Goal: Task Accomplishment & Management: Manage account settings

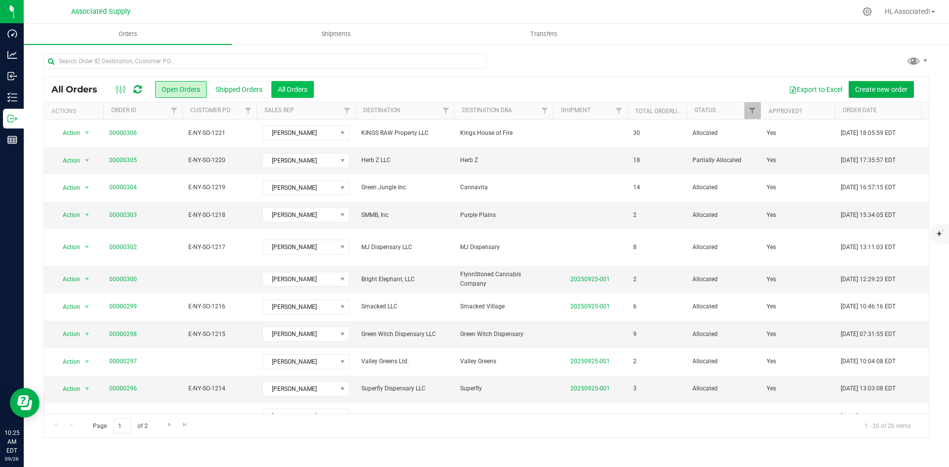
click at [301, 88] on button "All Orders" at bounding box center [292, 89] width 43 height 17
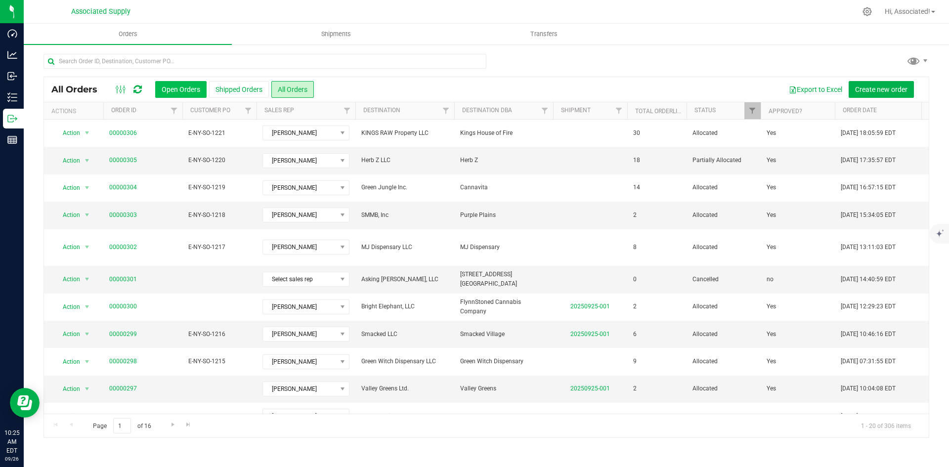
click at [176, 94] on button "Open Orders" at bounding box center [180, 89] width 51 height 17
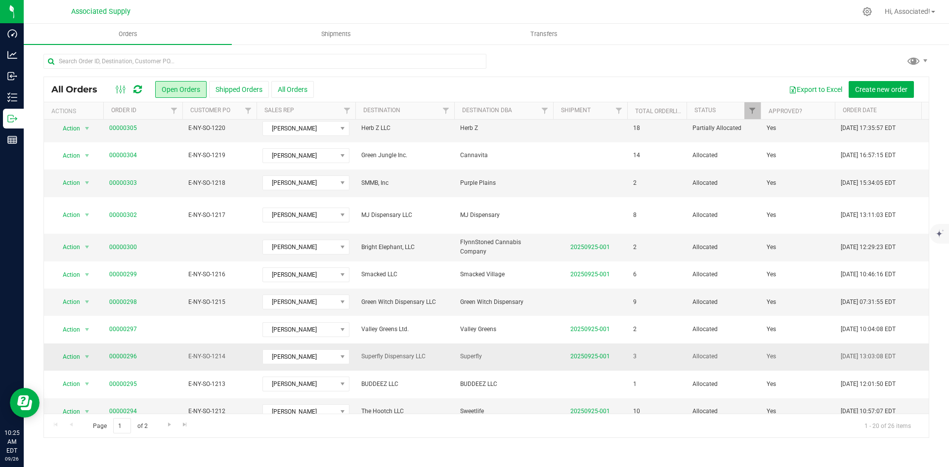
scroll to position [49, 0]
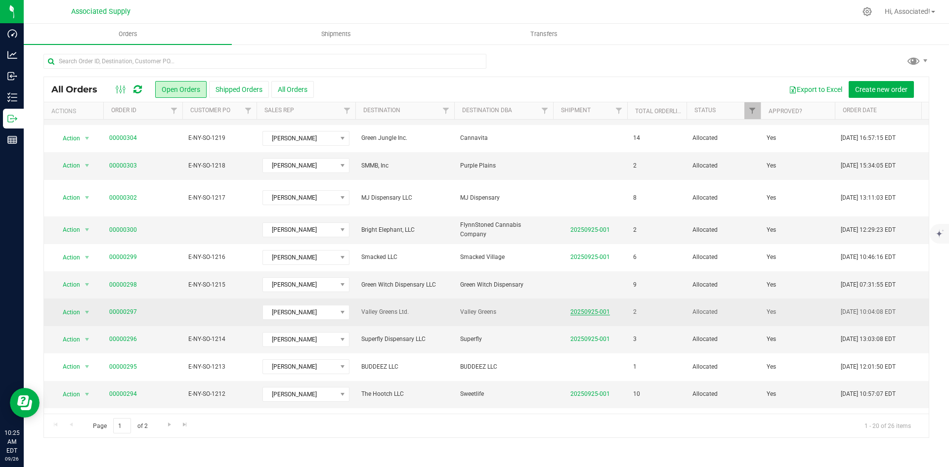
click at [604, 308] on link "20250925-001" at bounding box center [590, 311] width 40 height 7
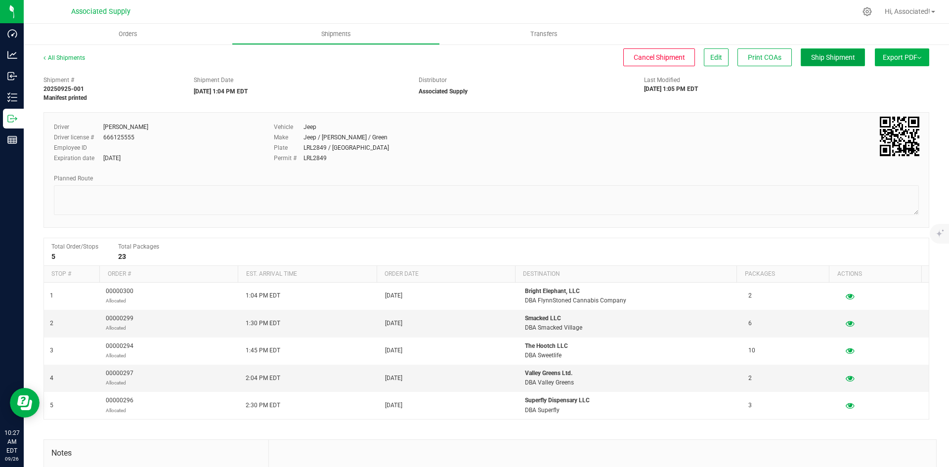
click at [833, 53] on span "Ship Shipment" at bounding box center [833, 57] width 44 height 8
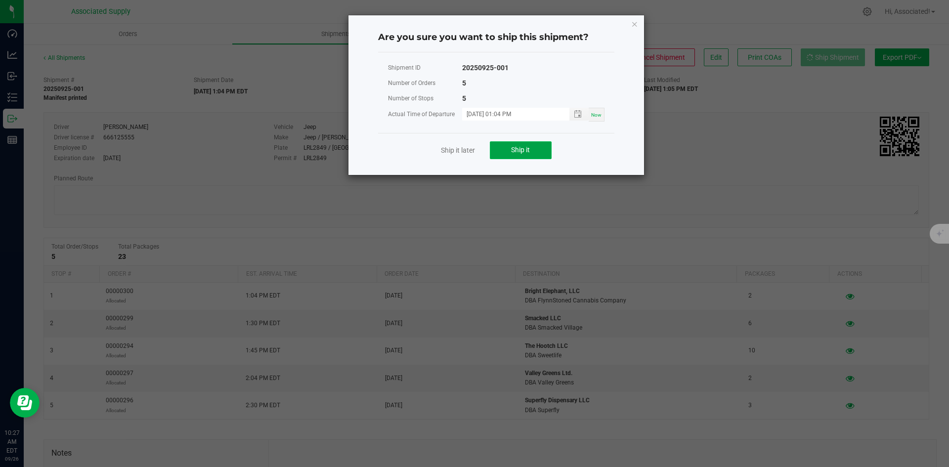
click at [519, 152] on span "Ship it" at bounding box center [520, 150] width 19 height 8
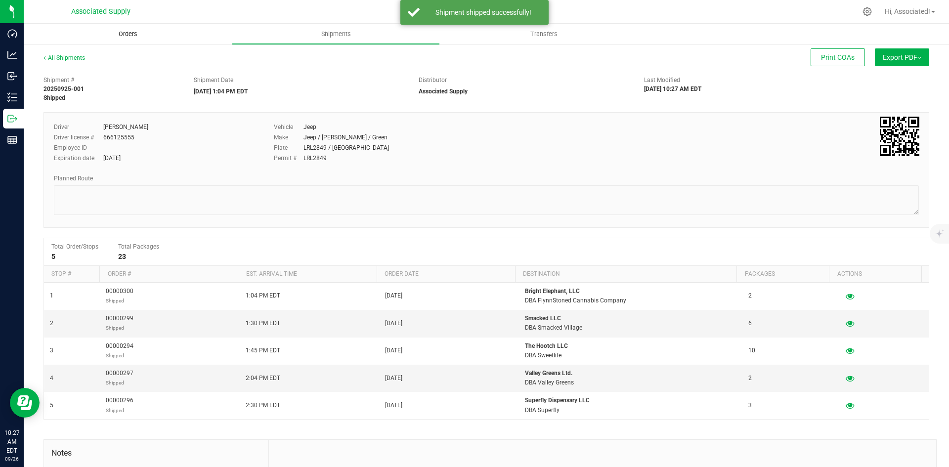
click at [123, 32] on span "Orders" at bounding box center [127, 34] width 45 height 9
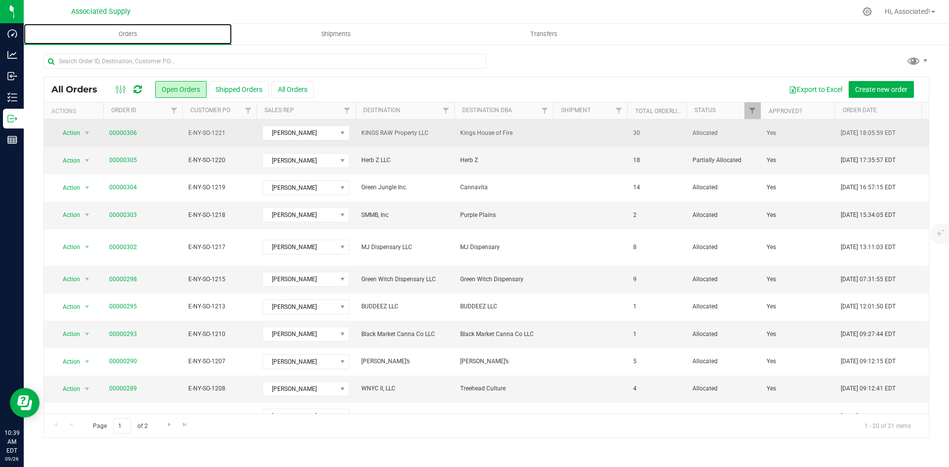
click at [24, 24] on link "Orders" at bounding box center [128, 34] width 208 height 21
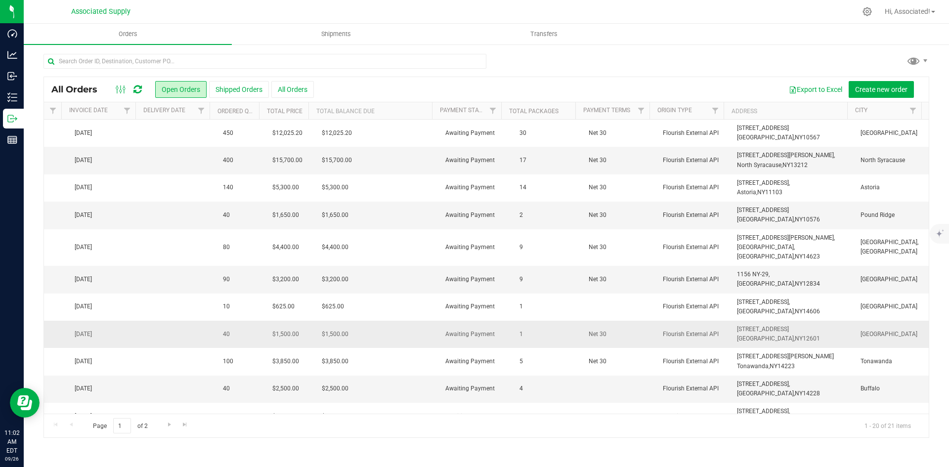
click at [603, 330] on span "Net 30" at bounding box center [620, 334] width 62 height 9
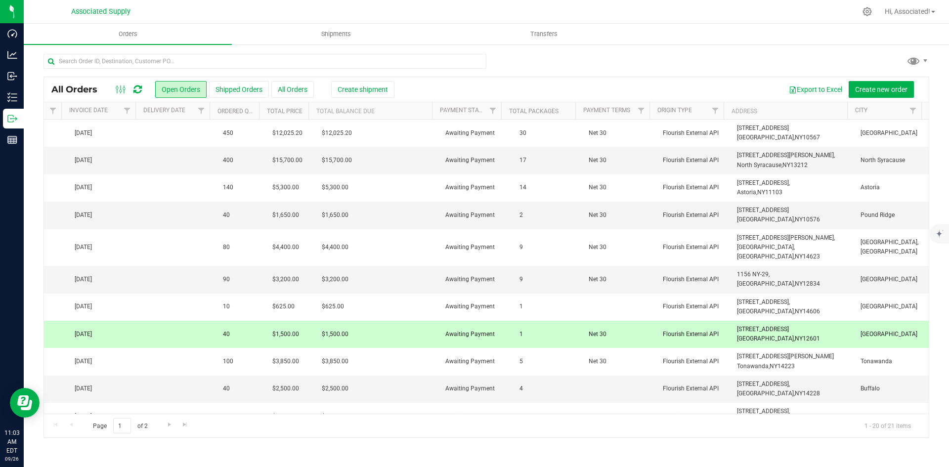
scroll to position [166, 872]
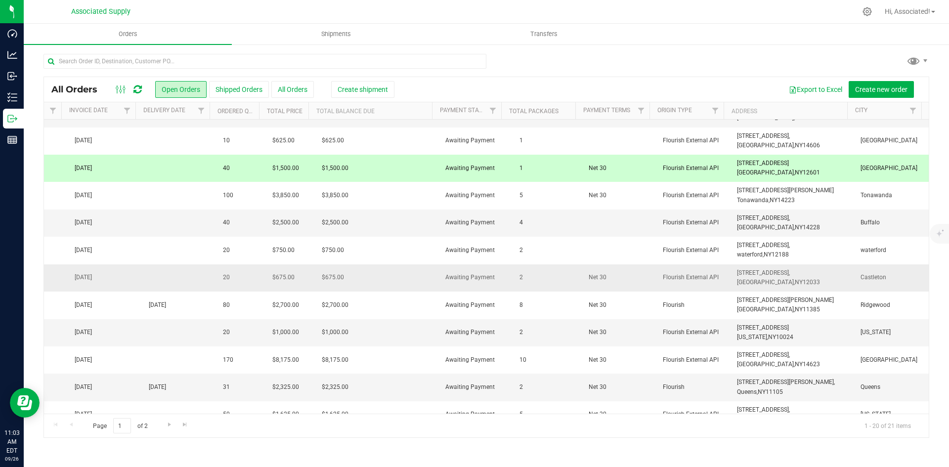
click at [803, 279] on span "12033" at bounding box center [811, 282] width 17 height 7
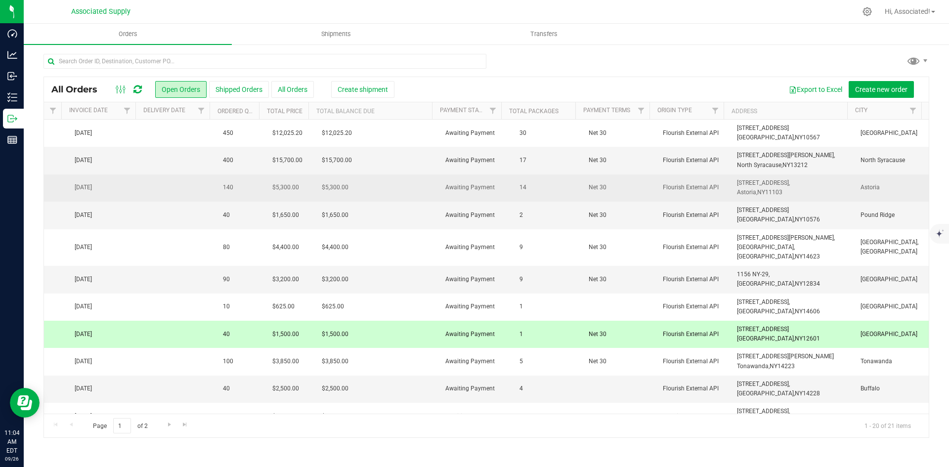
scroll to position [49, 872]
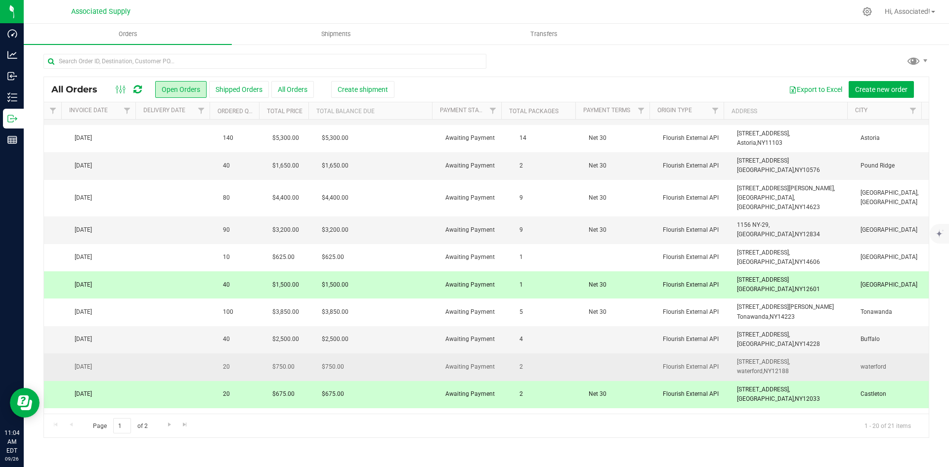
click at [764, 368] on span "NY" at bounding box center [768, 371] width 8 height 7
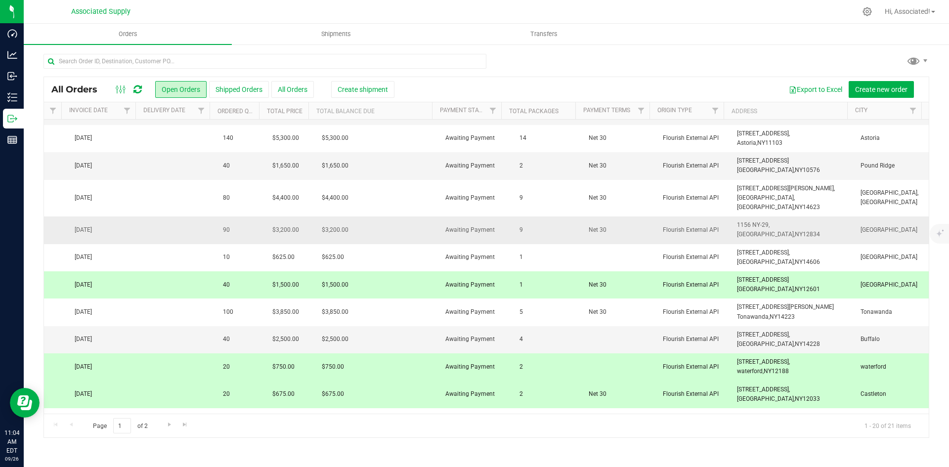
click at [755, 221] on span "1156 NY-29," at bounding box center [753, 224] width 33 height 7
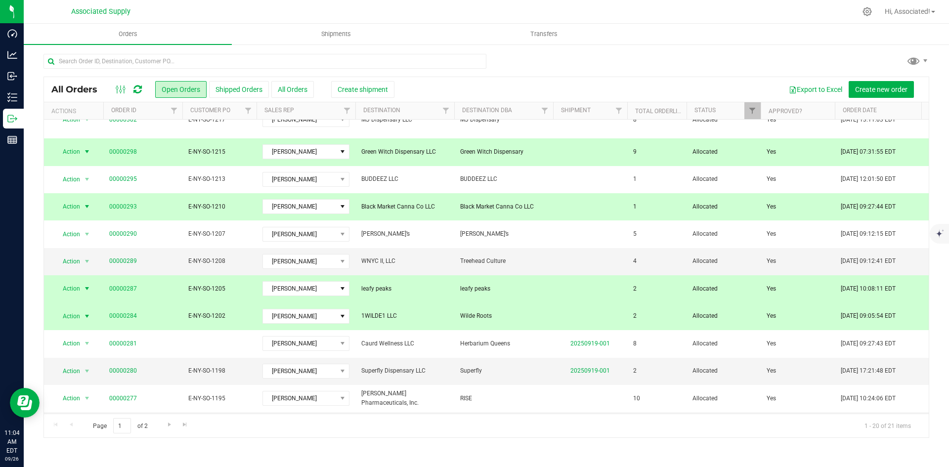
scroll to position [112, 0]
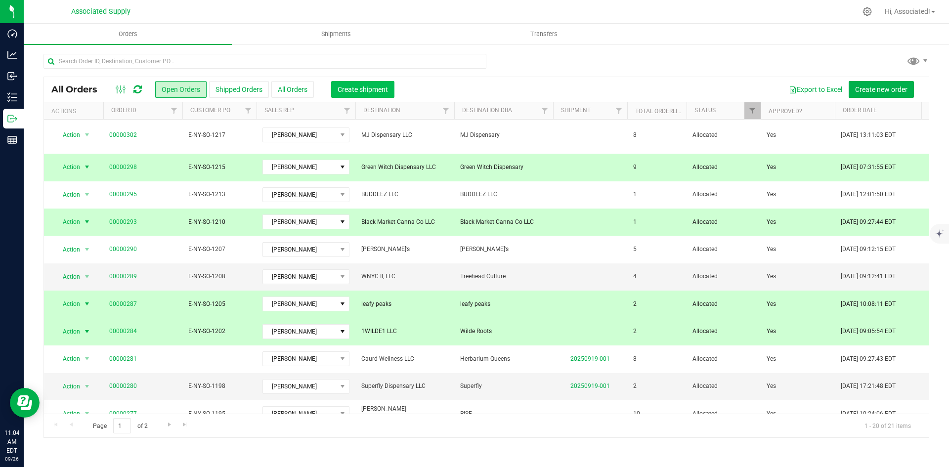
click at [368, 91] on span "Create shipment" at bounding box center [363, 90] width 50 height 8
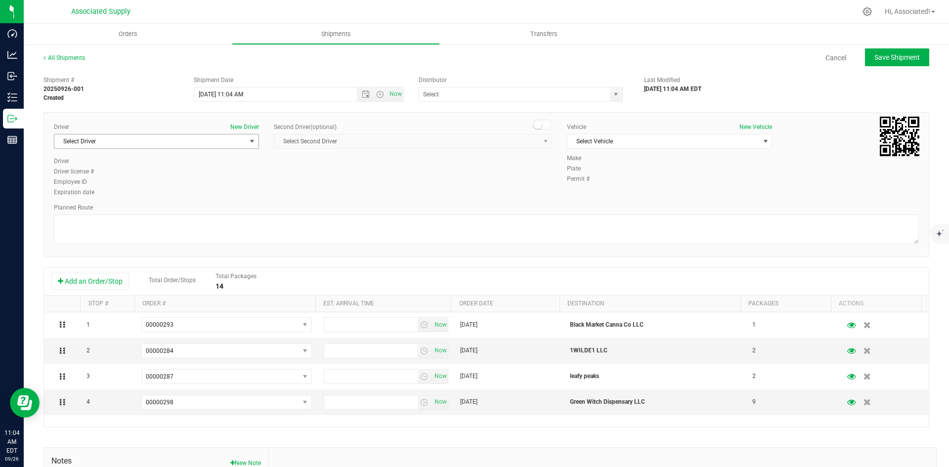
click at [246, 140] on span "select" at bounding box center [252, 141] width 12 height 14
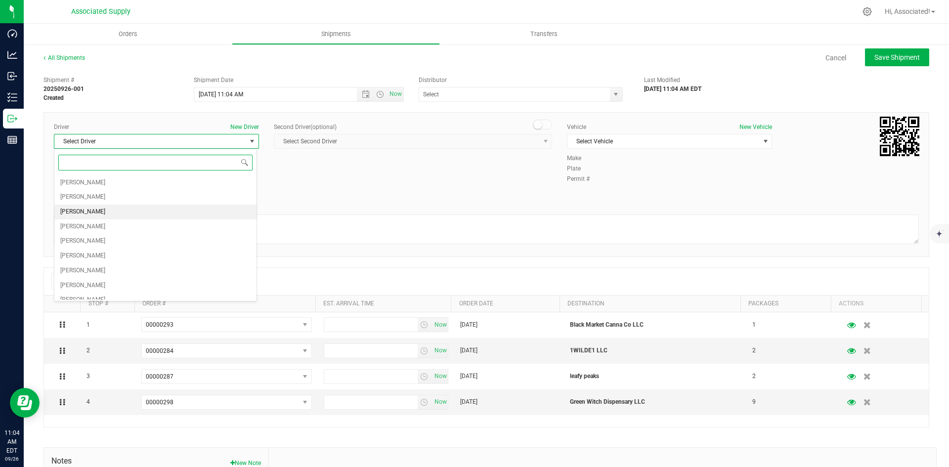
click at [103, 214] on li "Miguel Cotto" at bounding box center [155, 212] width 202 height 15
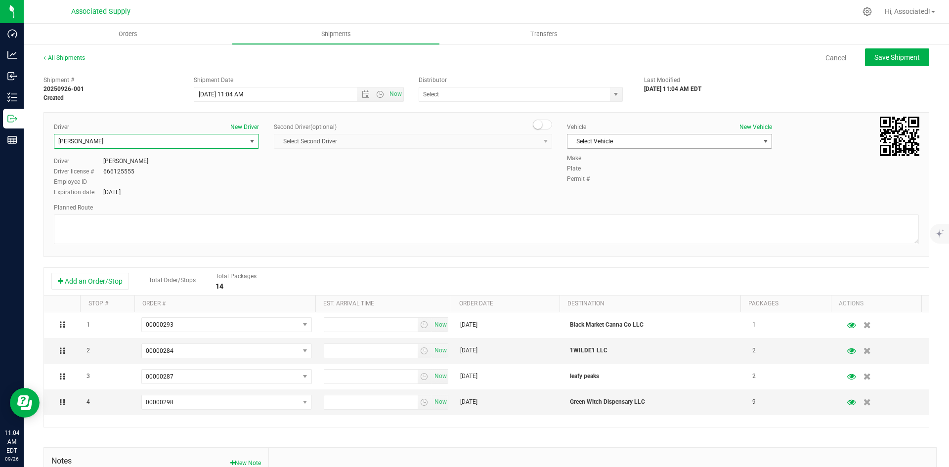
click at [670, 145] on span "Select Vehicle" at bounding box center [663, 141] width 192 height 14
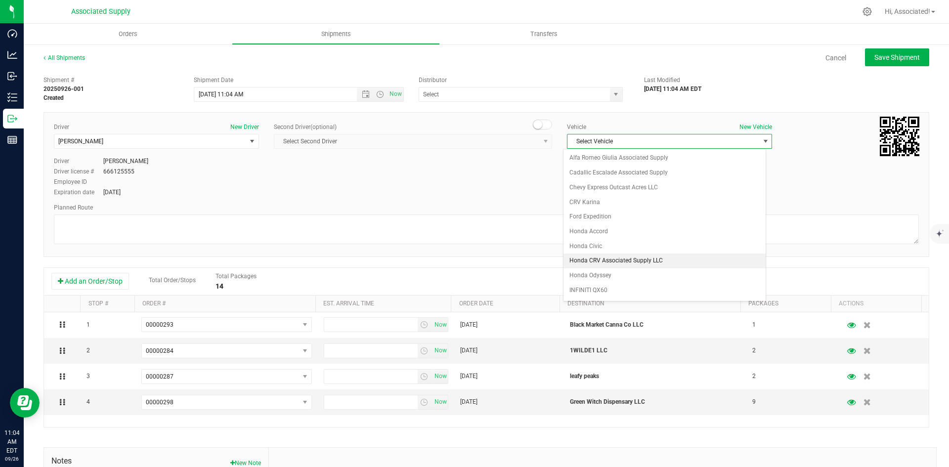
click at [627, 258] on li "Honda CRV Associated Supply LLC" at bounding box center [665, 261] width 202 height 15
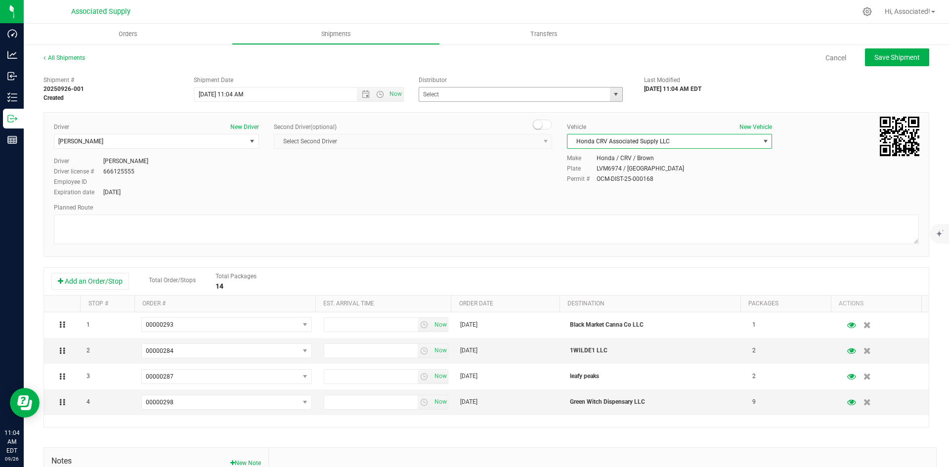
click at [612, 94] on span "select" at bounding box center [616, 94] width 8 height 8
click at [459, 111] on li "Associated Supply" at bounding box center [516, 111] width 201 height 15
type input "Associated Supply"
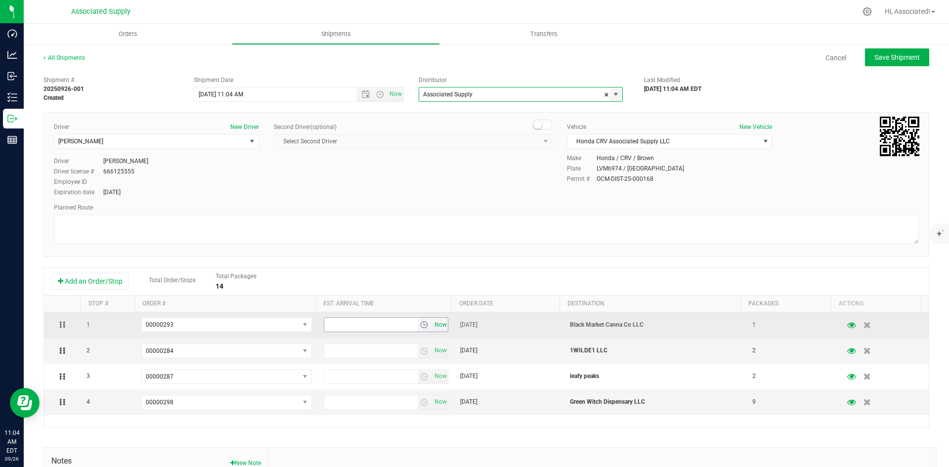
click at [437, 327] on span "Now" at bounding box center [440, 325] width 17 height 14
click at [328, 324] on input "11:04 AM" at bounding box center [370, 325] width 93 height 14
click at [336, 323] on input "11:04 AM" at bounding box center [370, 325] width 93 height 14
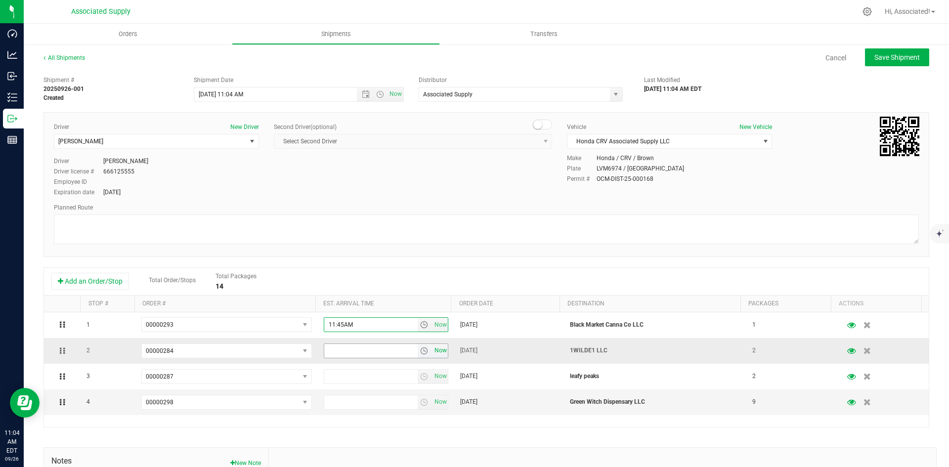
type input "11:45AM"
click at [436, 352] on span "Now" at bounding box center [440, 351] width 17 height 14
click at [334, 352] on input "11:04 AM" at bounding box center [370, 351] width 93 height 14
type input "11:55 AM"
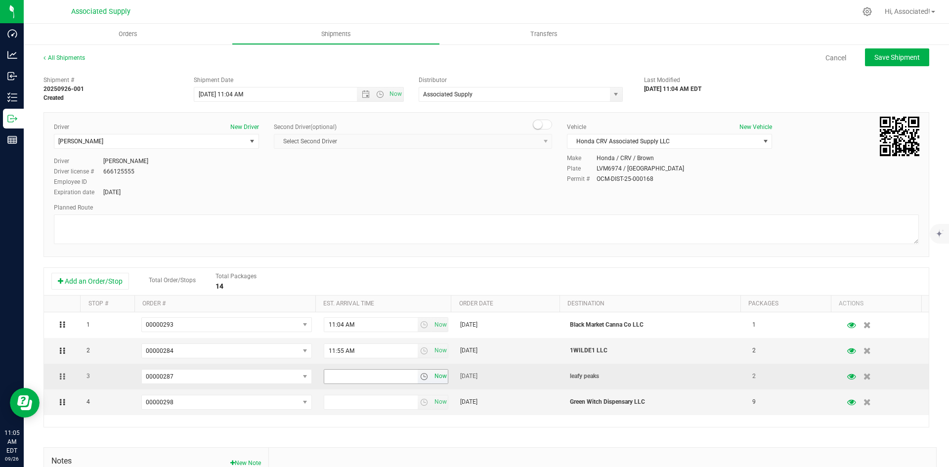
click at [432, 374] on span "Now" at bounding box center [440, 376] width 17 height 14
click at [328, 376] on input "11:05 AM" at bounding box center [370, 377] width 93 height 14
click at [337, 377] on input "12:05 AM" at bounding box center [370, 377] width 93 height 14
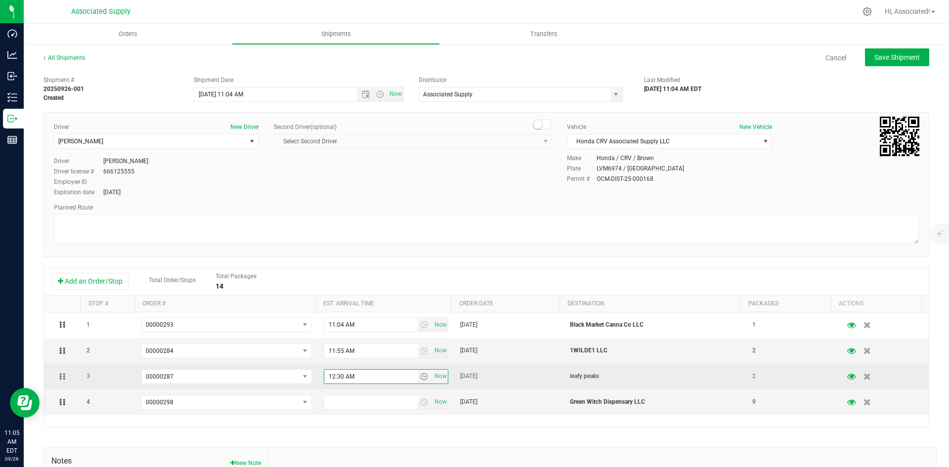
click at [343, 376] on input "12:30 AM" at bounding box center [370, 377] width 93 height 14
type input "12:30 PM"
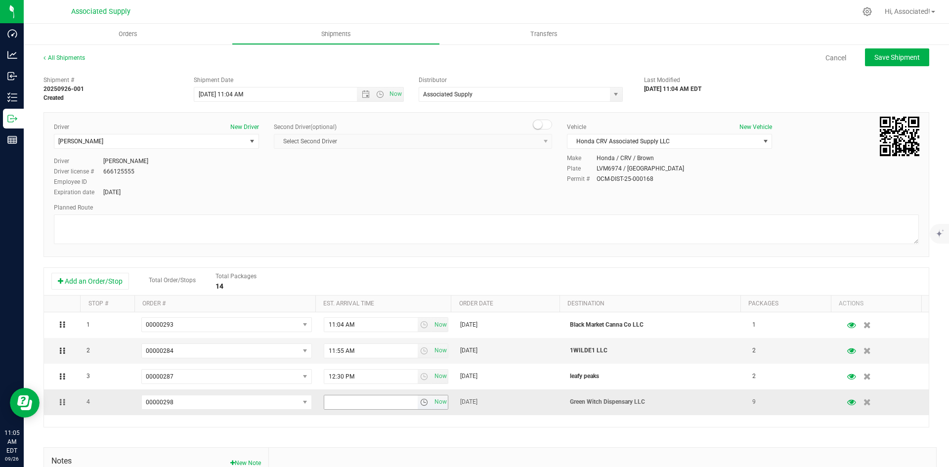
click at [357, 403] on input "text" at bounding box center [370, 402] width 93 height 14
click at [438, 403] on span "Now" at bounding box center [440, 402] width 17 height 14
click at [329, 402] on input "11:05 AM" at bounding box center [370, 402] width 93 height 14
click at [340, 405] on input "1:05 AM" at bounding box center [370, 402] width 93 height 14
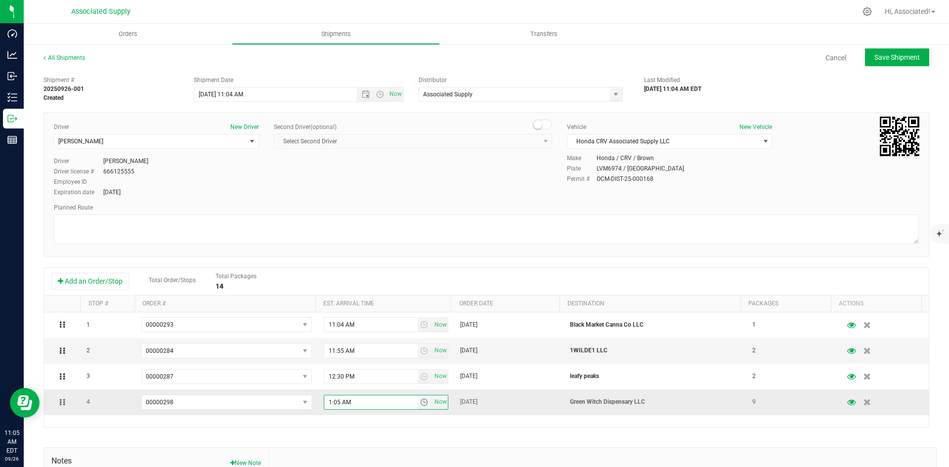
click at [340, 405] on input "1:05 AM" at bounding box center [370, 402] width 93 height 14
type input "1:05 PM"
click at [432, 425] on div "1 00000293 00000306 00000305 00000304 00000303 00000302 00000298 00000295 00000…" at bounding box center [486, 369] width 885 height 115
click at [892, 57] on span "Save Shipment" at bounding box center [896, 57] width 45 height 8
type input "9/26/2025 3:04 PM"
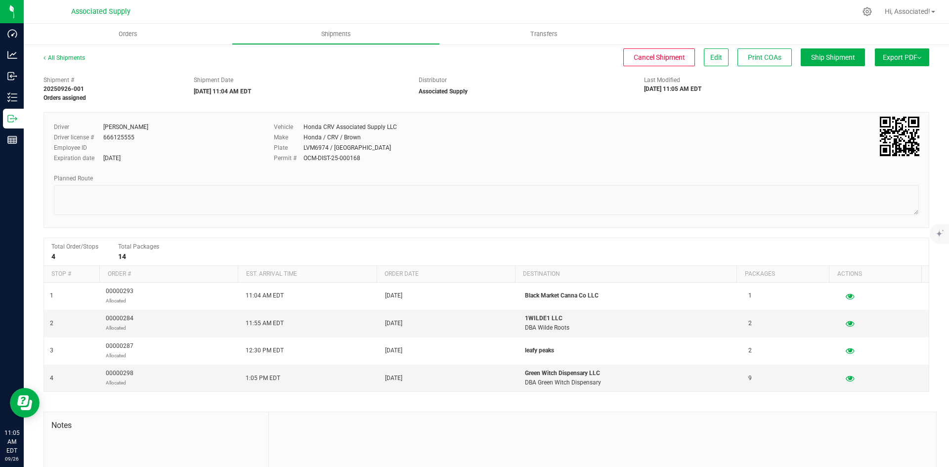
click at [905, 57] on span "Export PDF" at bounding box center [902, 57] width 39 height 8
click at [878, 95] on span "Manifest by Lot" at bounding box center [876, 93] width 41 height 7
click at [61, 59] on link "All Shipments" at bounding box center [65, 57] width 42 height 7
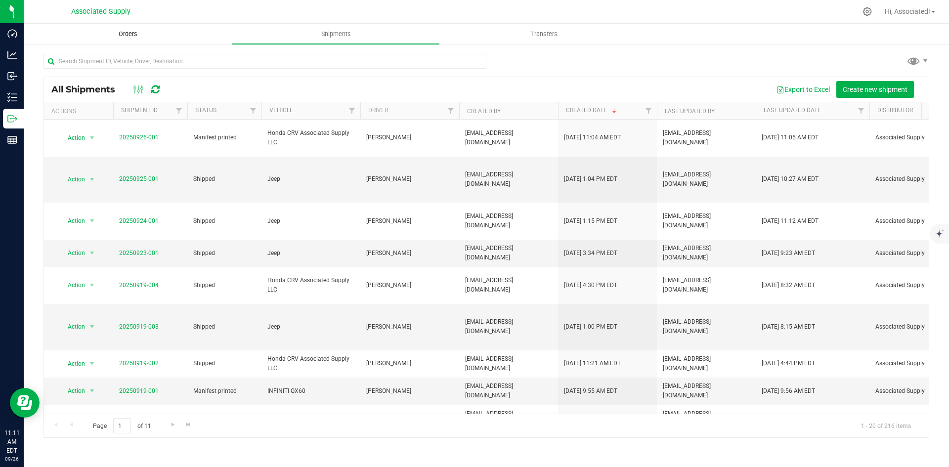
click at [129, 35] on span "Orders" at bounding box center [127, 34] width 45 height 9
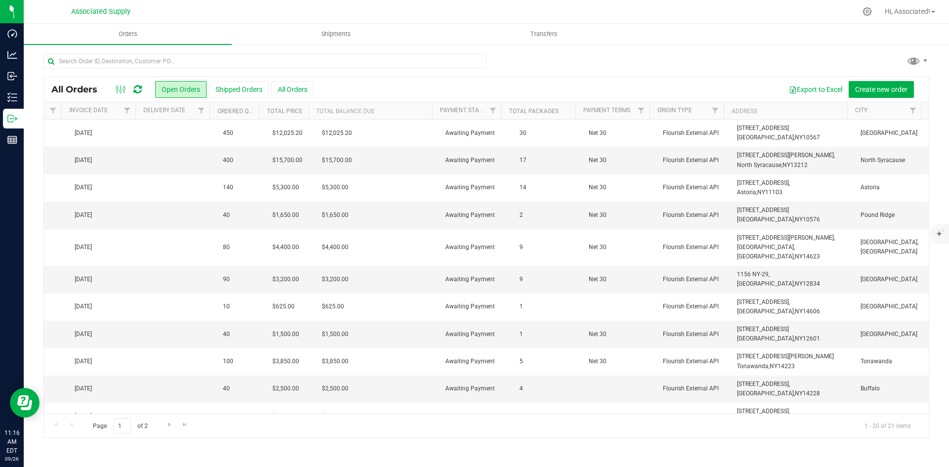
click at [553, 59] on div at bounding box center [487, 65] width 886 height 23
click at [608, 40] on uib-tab-heading "Transfers" at bounding box center [543, 34] width 207 height 20
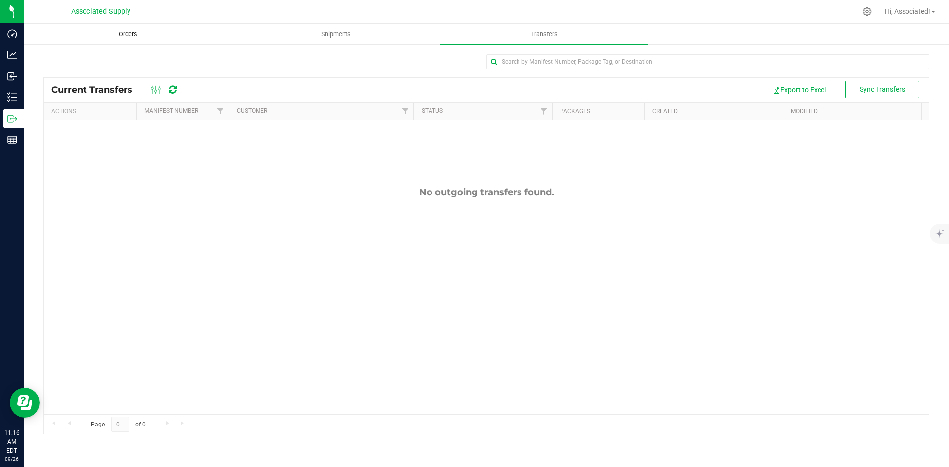
click at [133, 34] on span "Orders" at bounding box center [127, 34] width 45 height 9
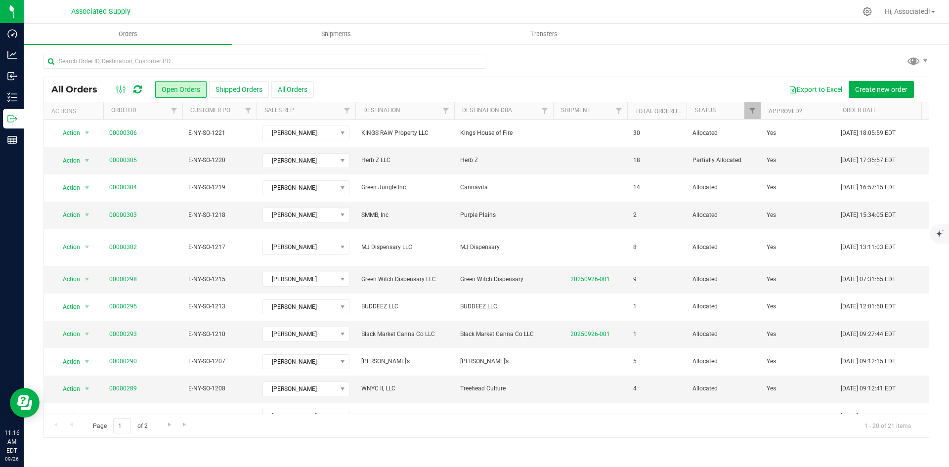
click at [440, 85] on div "Export to Excel Create new order" at bounding box center [618, 89] width 608 height 17
drag, startPoint x: 626, startPoint y: 61, endPoint x: 251, endPoint y: 51, distance: 375.3
click at [617, 61] on div at bounding box center [487, 65] width 886 height 23
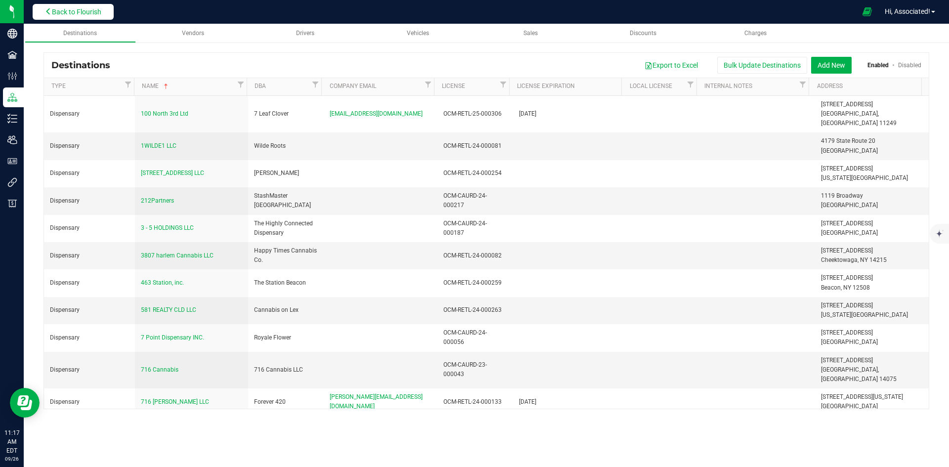
click at [92, 10] on span "Back to Flourish" at bounding box center [76, 12] width 49 height 8
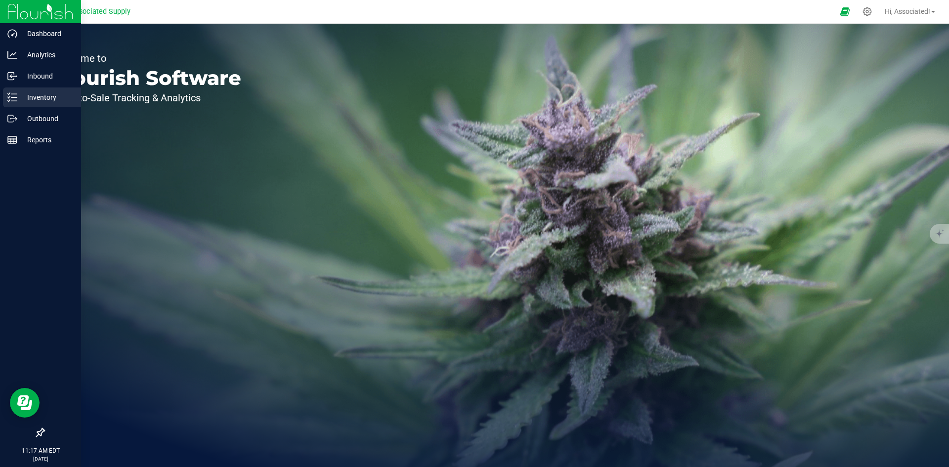
click at [22, 93] on p "Inventory" at bounding box center [46, 97] width 59 height 12
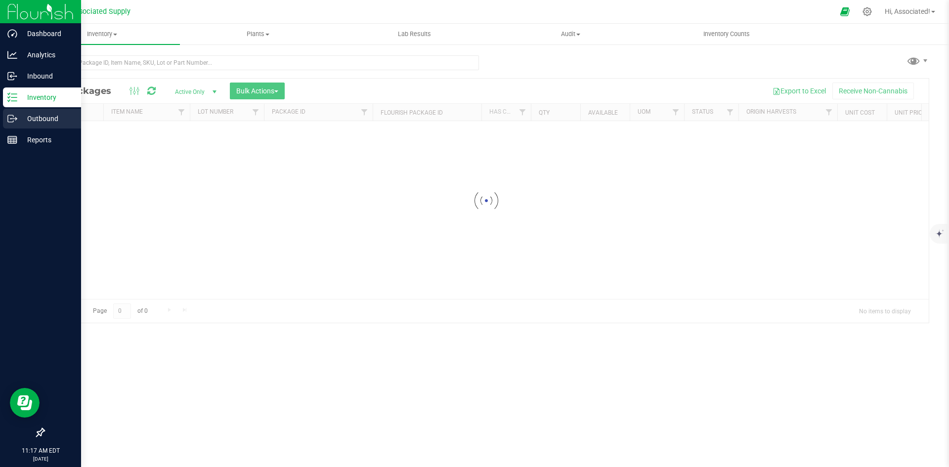
click at [41, 117] on p "Outbound" at bounding box center [46, 119] width 59 height 12
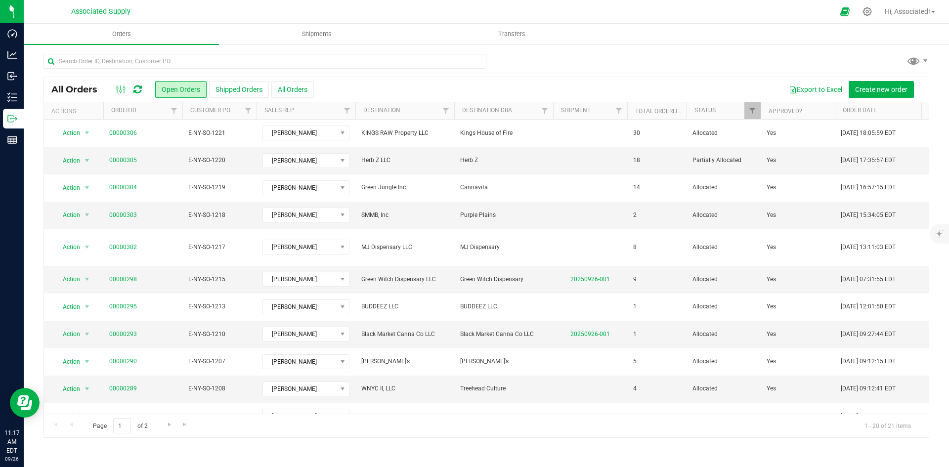
click at [583, 67] on div at bounding box center [487, 65] width 886 height 23
click at [619, 61] on div at bounding box center [487, 65] width 886 height 23
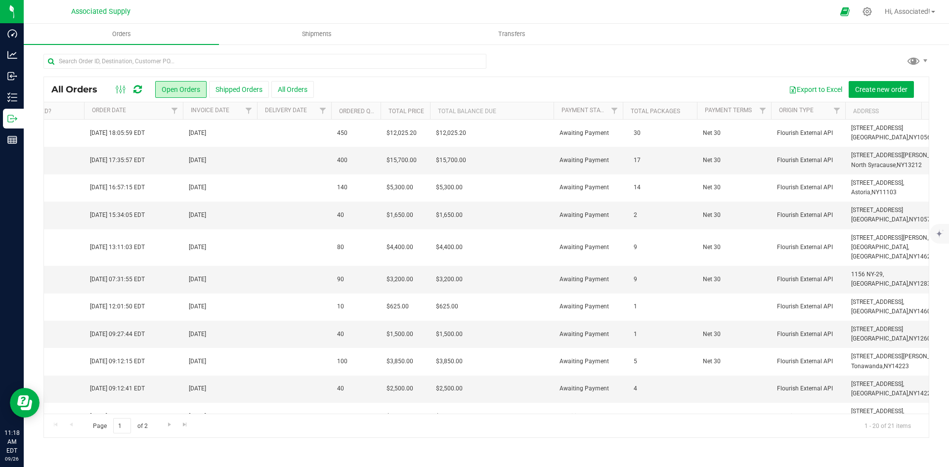
scroll to position [0, 872]
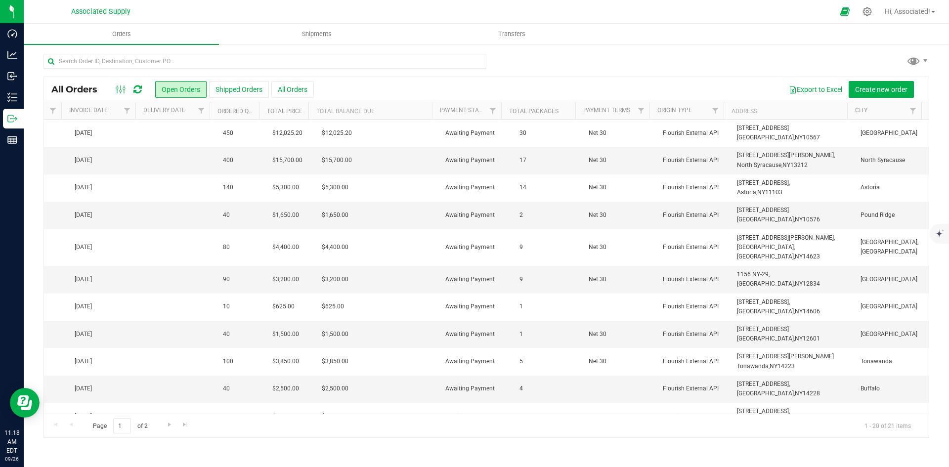
click at [832, 54] on div at bounding box center [487, 65] width 886 height 23
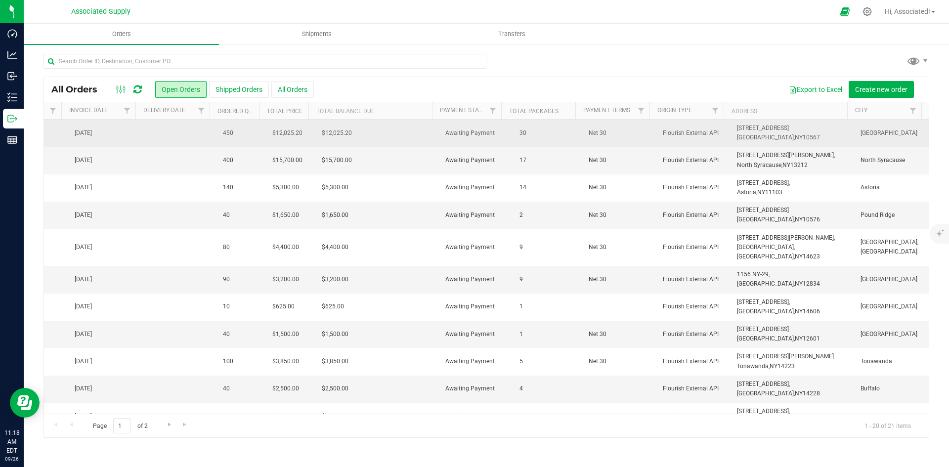
drag, startPoint x: 901, startPoint y: 133, endPoint x: 850, endPoint y: 134, distance: 50.4
click at [855, 134] on td "Cortlandt Manor" at bounding box center [892, 133] width 74 height 27
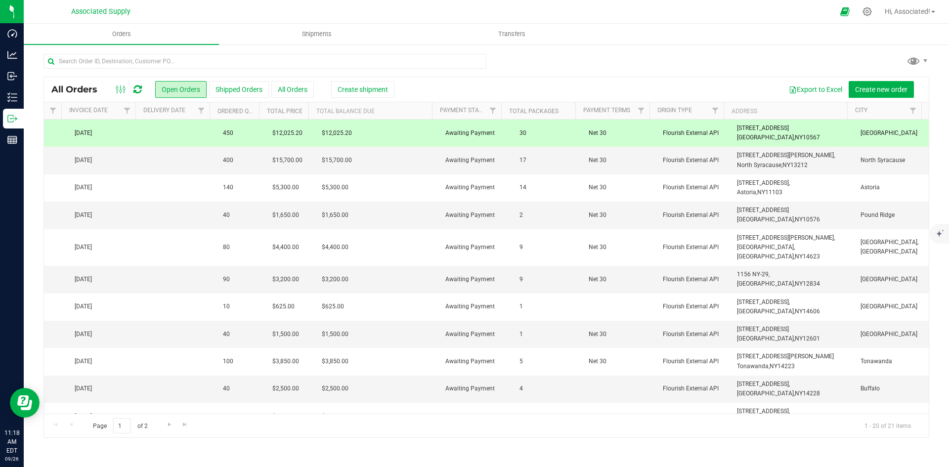
click at [855, 133] on td "Cortlandt Manor" at bounding box center [892, 133] width 74 height 27
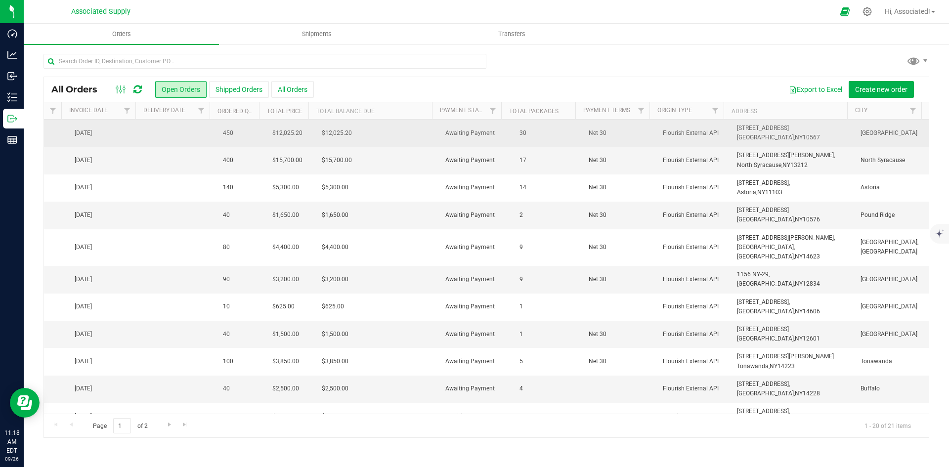
click at [865, 131] on span "Cortlandt Manor" at bounding box center [892, 133] width 62 height 9
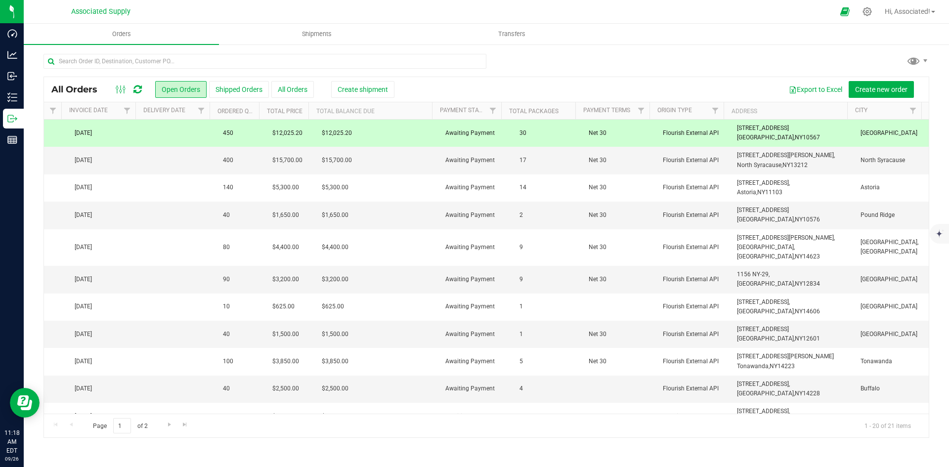
click at [865, 131] on span "Cortlandt Manor" at bounding box center [892, 133] width 62 height 9
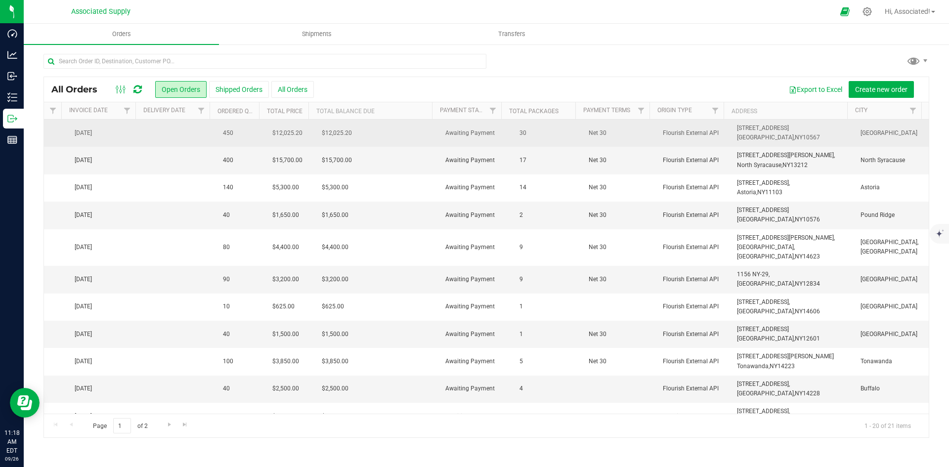
click at [883, 134] on span "Cortlandt Manor" at bounding box center [892, 133] width 62 height 9
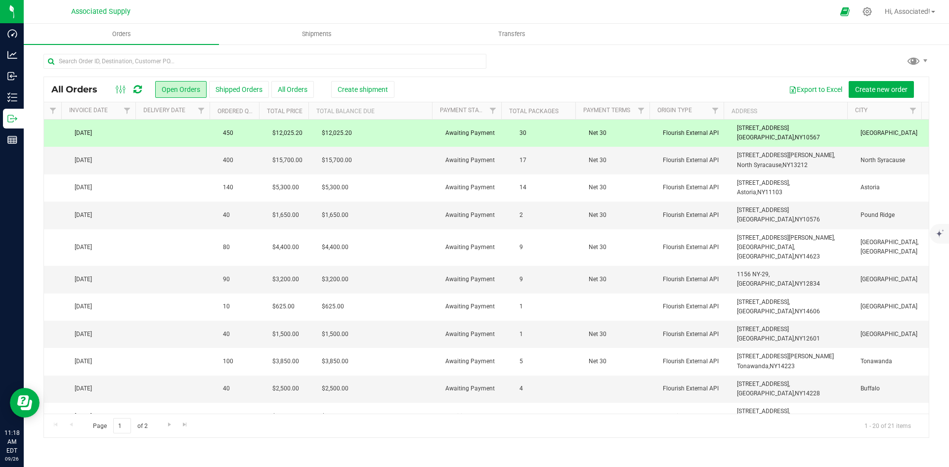
click at [871, 133] on span "Cortlandt Manor" at bounding box center [892, 133] width 62 height 9
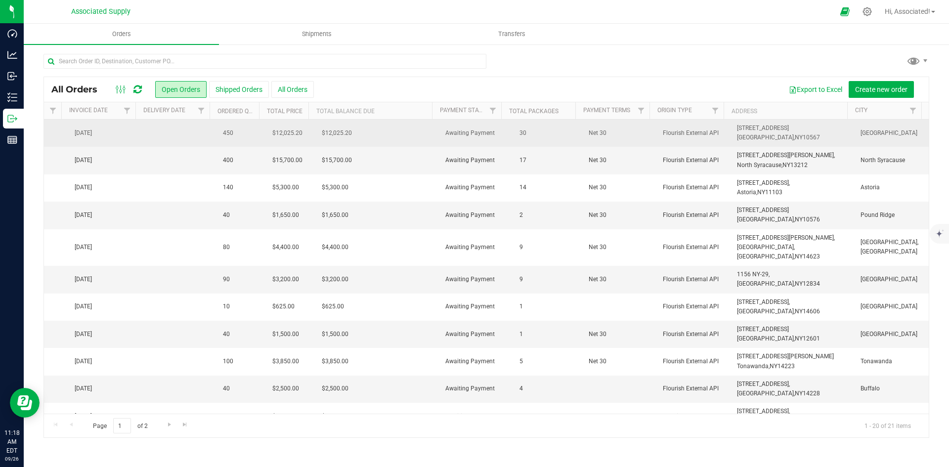
click at [871, 133] on span "Cortlandt Manor" at bounding box center [892, 133] width 62 height 9
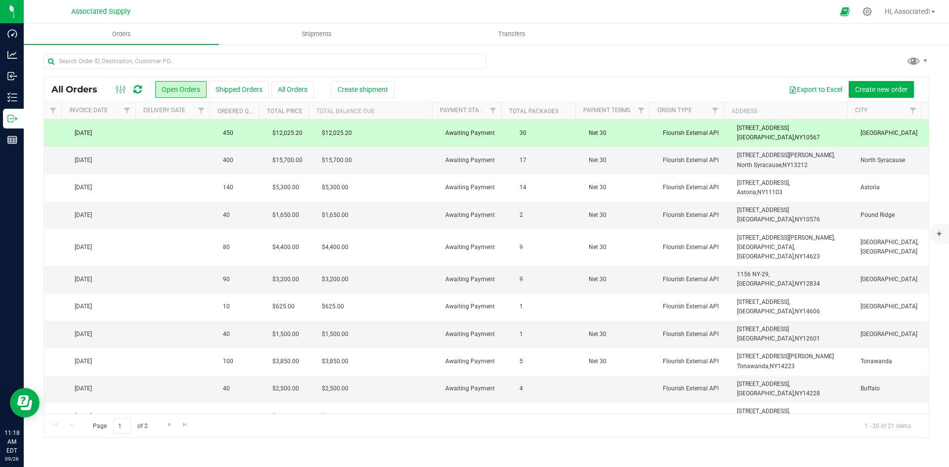
click at [871, 133] on span "Cortlandt Manor" at bounding box center [892, 133] width 62 height 9
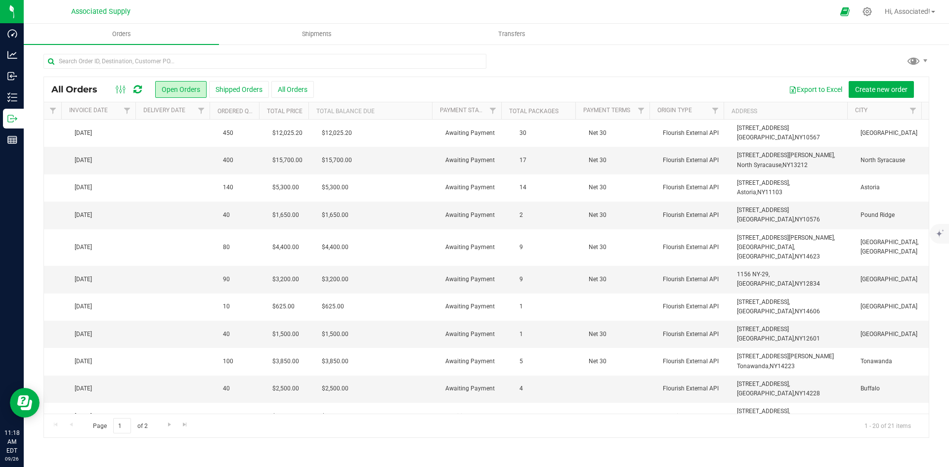
click at [752, 48] on div "All Orders Open Orders Shipped Orders All Orders Export to Excel Create new ord…" at bounding box center [486, 246] width 925 height 404
click at [293, 88] on button "All Orders" at bounding box center [292, 89] width 43 height 17
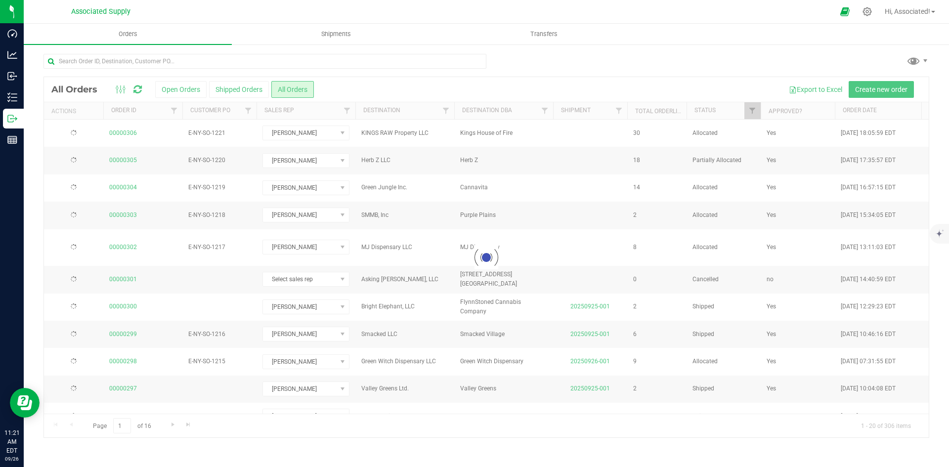
click at [179, 88] on div at bounding box center [486, 257] width 885 height 360
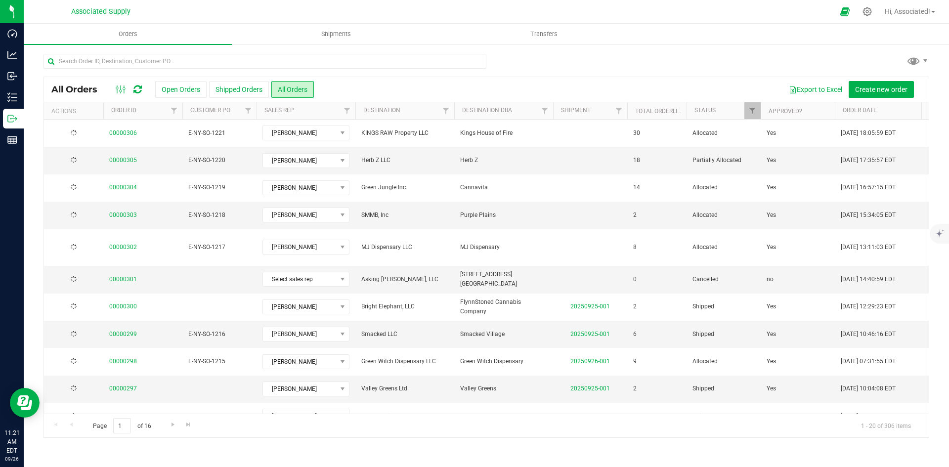
click at [179, 88] on button "Open Orders" at bounding box center [180, 89] width 51 height 17
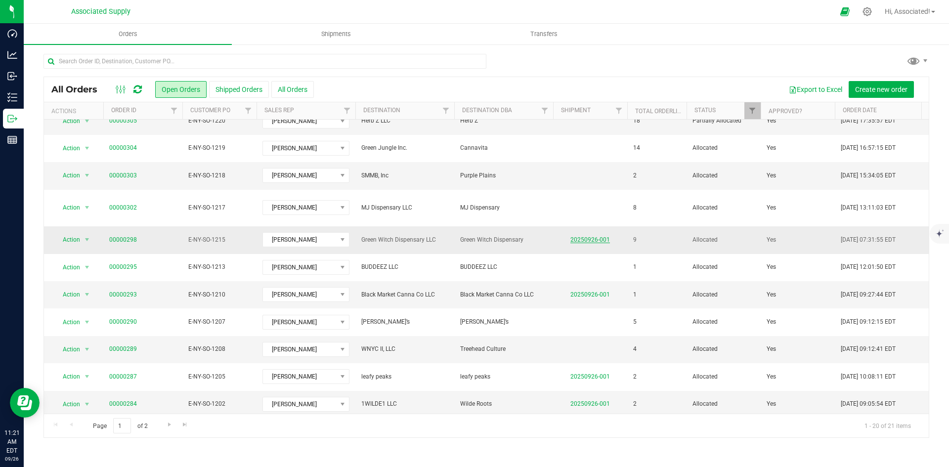
scroll to position [49, 0]
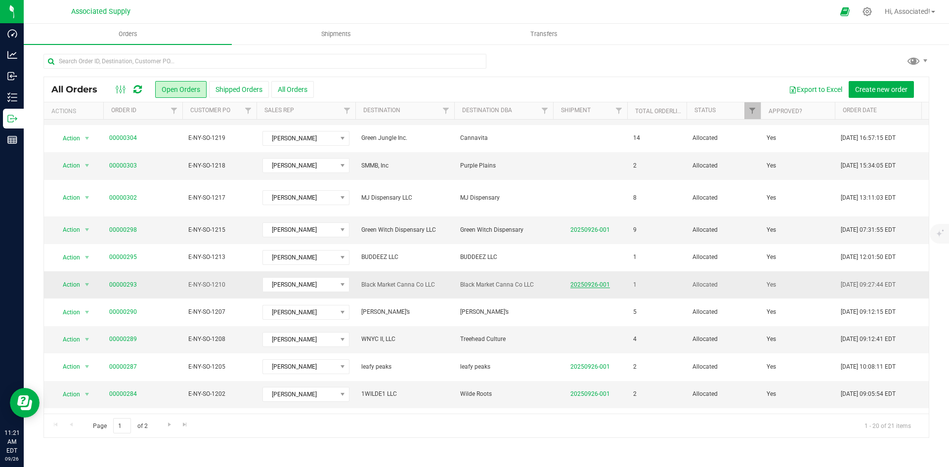
click at [605, 281] on link "20250926-001" at bounding box center [590, 284] width 40 height 7
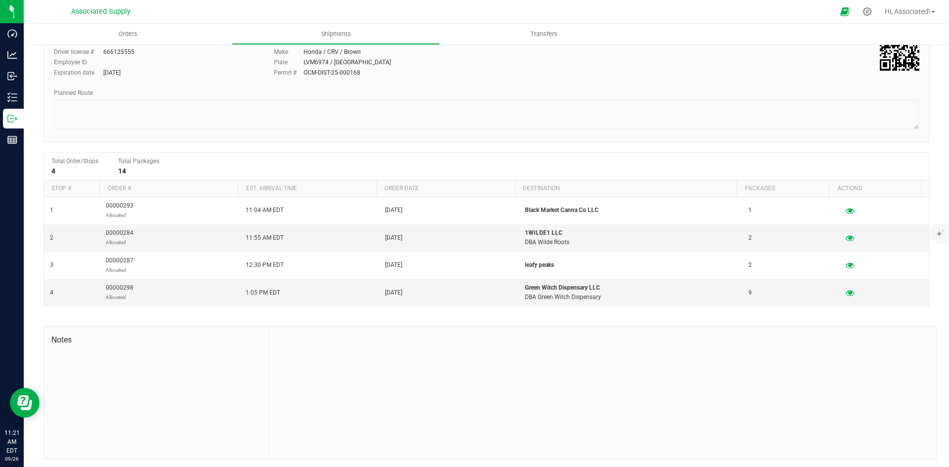
scroll to position [88, 0]
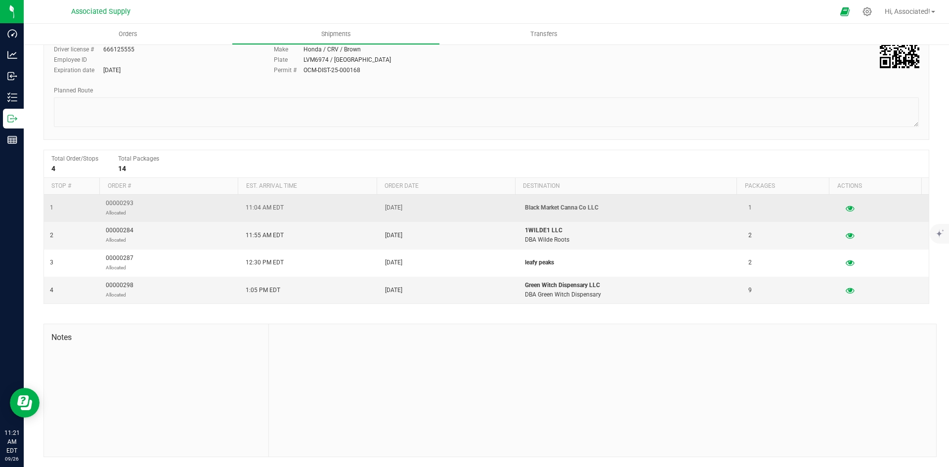
click at [172, 206] on td "00000293 Allocated" at bounding box center [170, 208] width 140 height 27
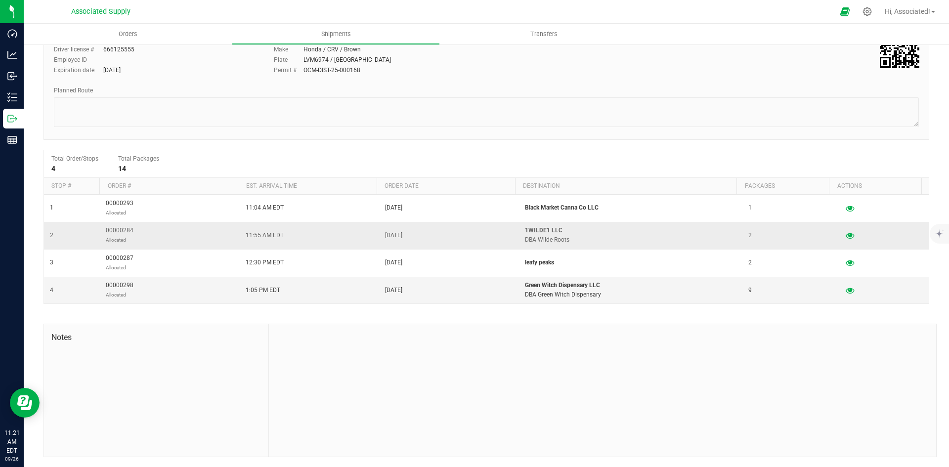
click at [169, 231] on td "00000284 Allocated" at bounding box center [170, 235] width 140 height 27
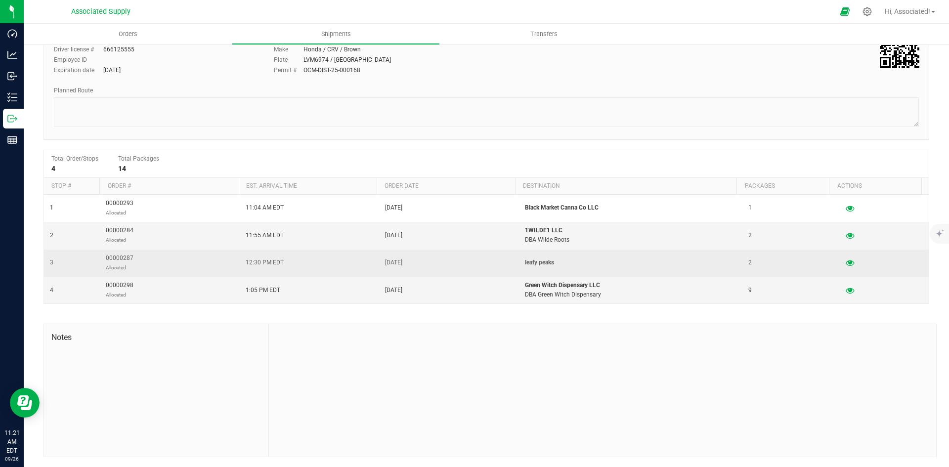
click at [171, 255] on td "00000287 Allocated" at bounding box center [170, 263] width 140 height 27
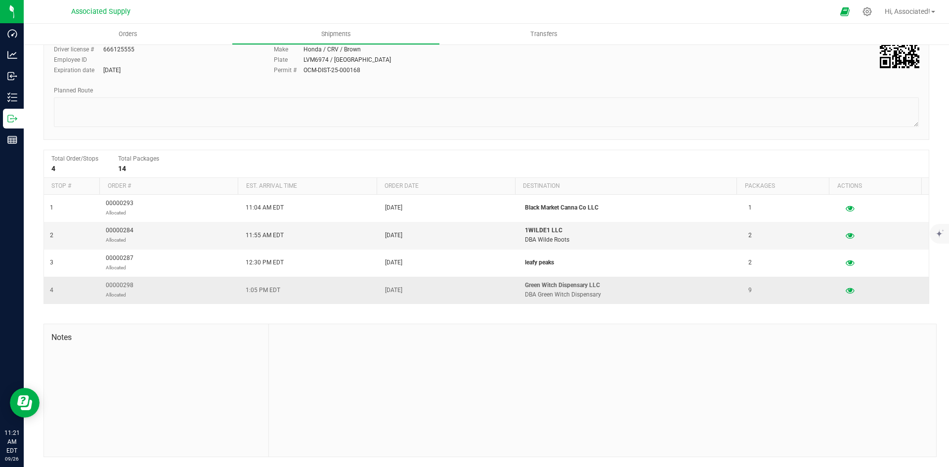
click at [182, 298] on td "00000298 Allocated" at bounding box center [170, 290] width 140 height 27
click at [715, 377] on div at bounding box center [602, 390] width 667 height 132
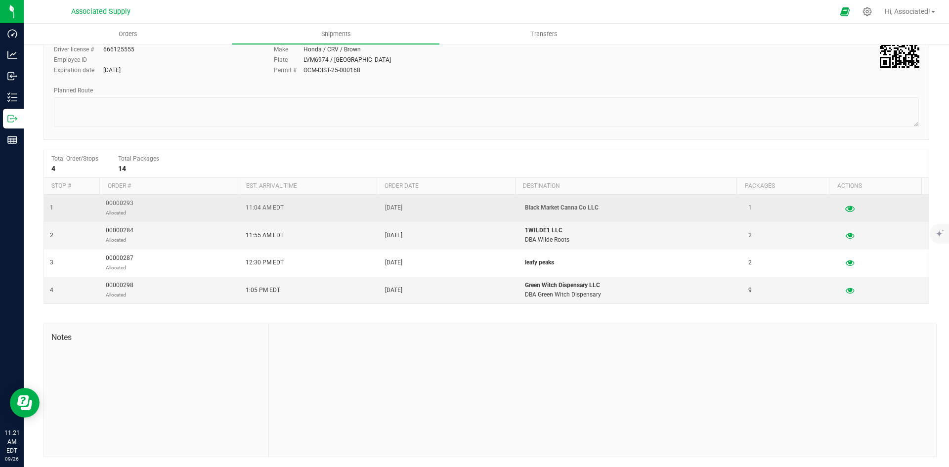
click at [845, 208] on icon "button" at bounding box center [849, 208] width 9 height 7
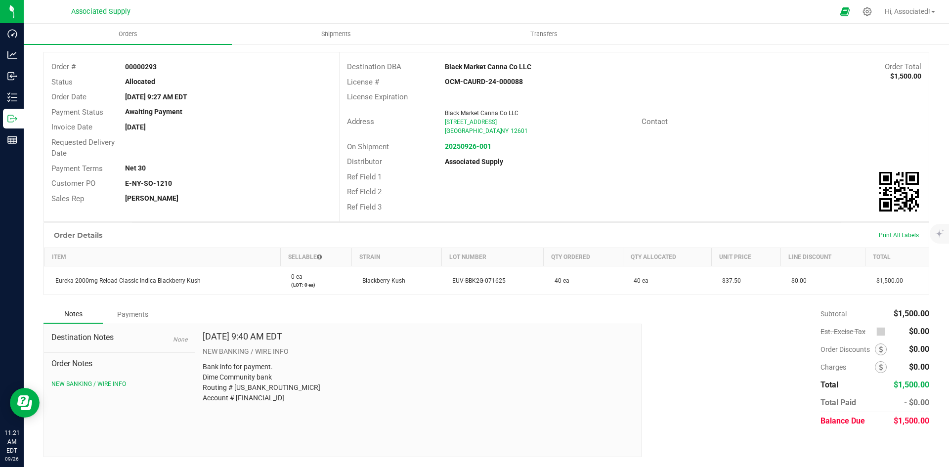
scroll to position [47, 0]
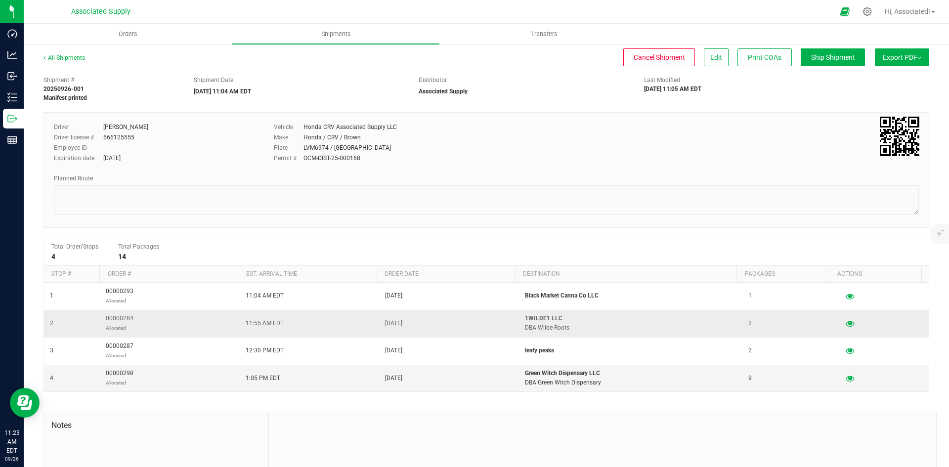
click at [128, 318] on span "00000284 Allocated" at bounding box center [120, 323] width 28 height 19
copy span "00000284"
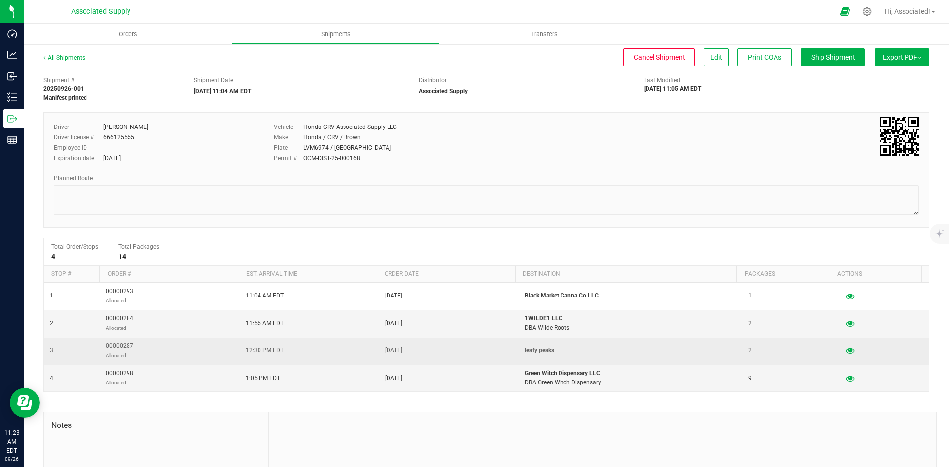
click at [122, 346] on span "00000287 Allocated" at bounding box center [120, 351] width 28 height 19
copy span "00000287"
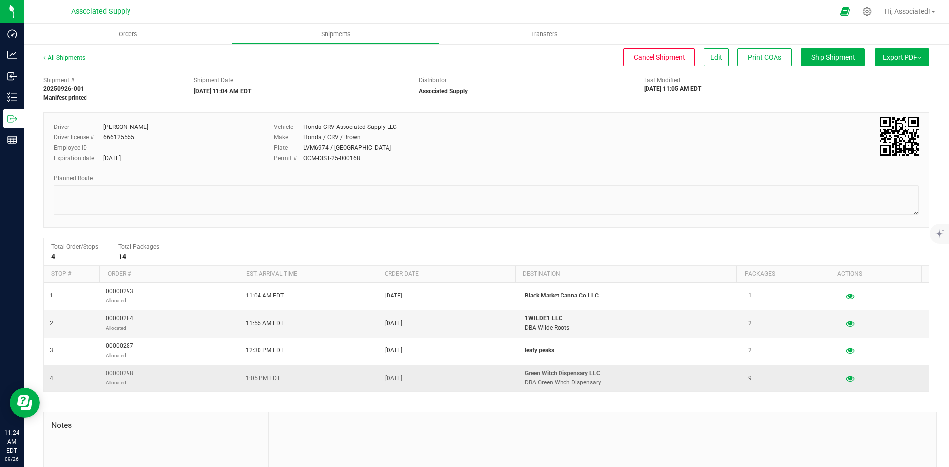
click at [122, 373] on span "00000298 Allocated" at bounding box center [120, 378] width 28 height 19
copy span "00000298"
click at [57, 53] on div "All Shipments" at bounding box center [73, 60] width 59 height 15
click at [57, 57] on link "All Shipments" at bounding box center [65, 57] width 42 height 7
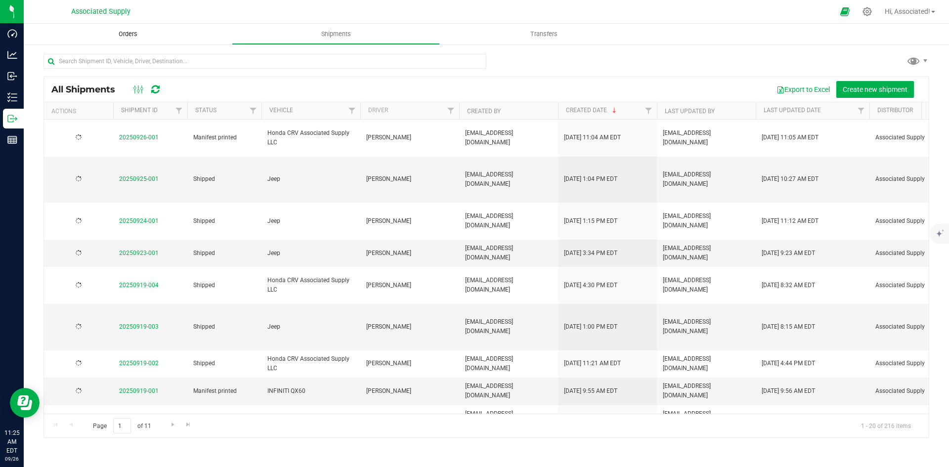
click at [127, 33] on span "Orders" at bounding box center [127, 34] width 45 height 9
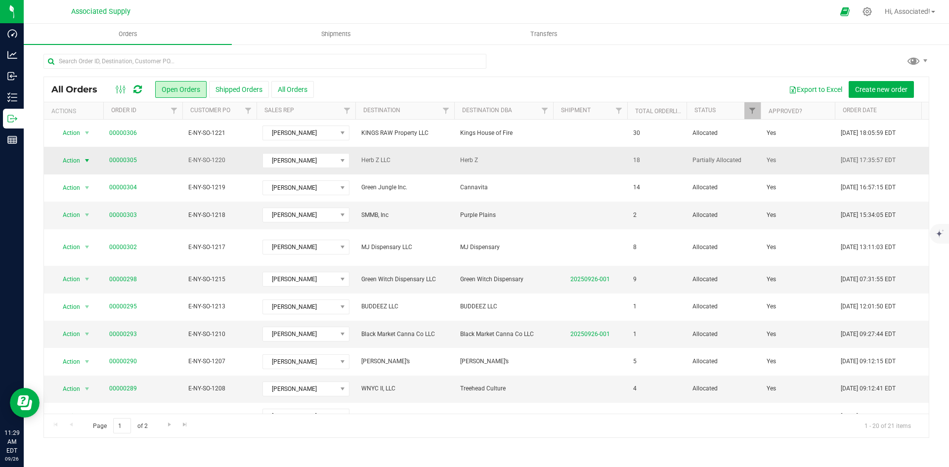
click at [89, 160] on span "select" at bounding box center [87, 161] width 8 height 8
click at [87, 294] on li "Print invoice" at bounding box center [91, 292] width 74 height 15
click at [405, 78] on div "All Orders Open Orders Shipped Orders All Orders Export to Excel Create new ord…" at bounding box center [486, 89] width 885 height 25
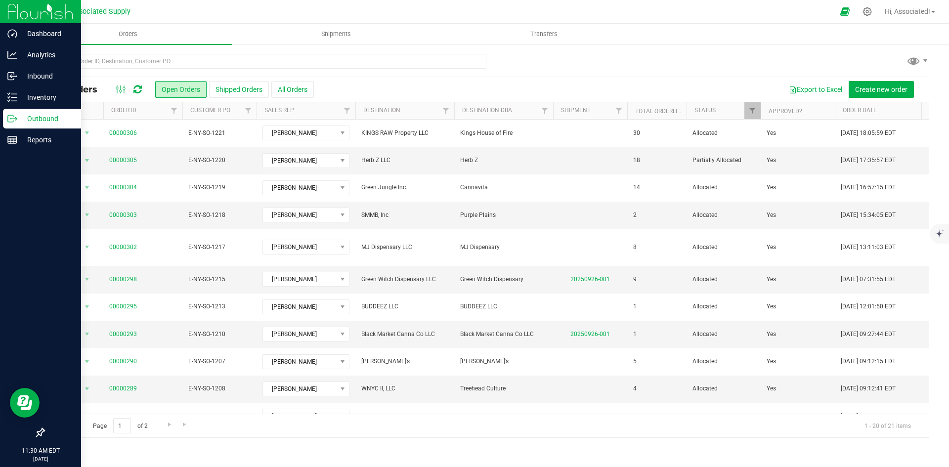
click at [11, 116] on icon at bounding box center [12, 119] width 10 height 10
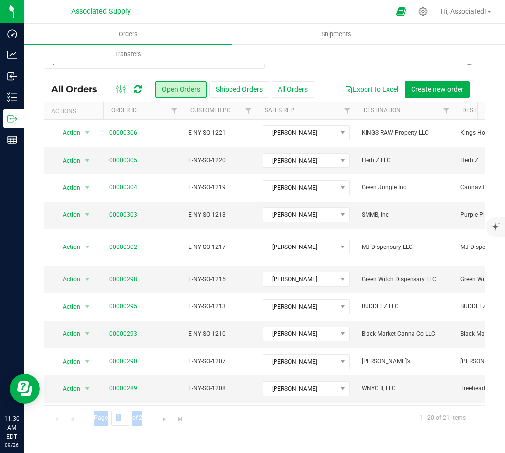
drag, startPoint x: 122, startPoint y: 405, endPoint x: 217, endPoint y: 406, distance: 94.4
click at [217, 406] on div "Page 1 of 2 1 - 20 of 21 items" at bounding box center [264, 418] width 440 height 26
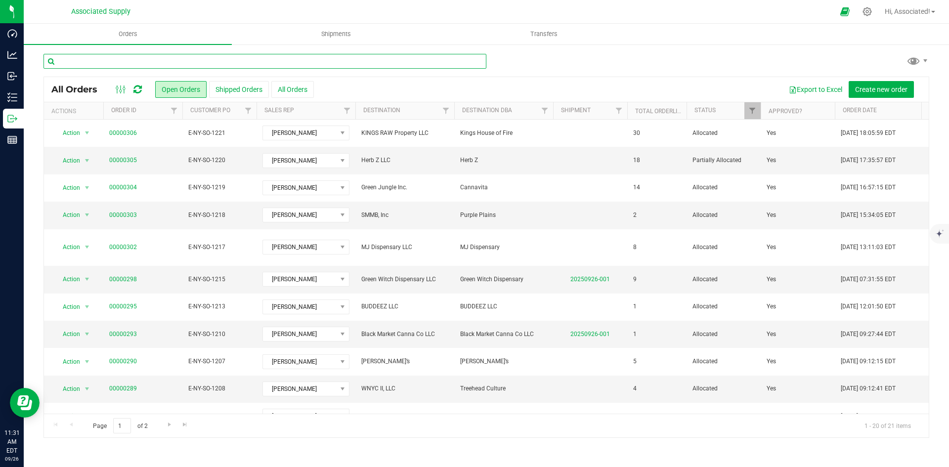
click at [160, 58] on input "text" at bounding box center [265, 61] width 443 height 15
paste input "00000289"
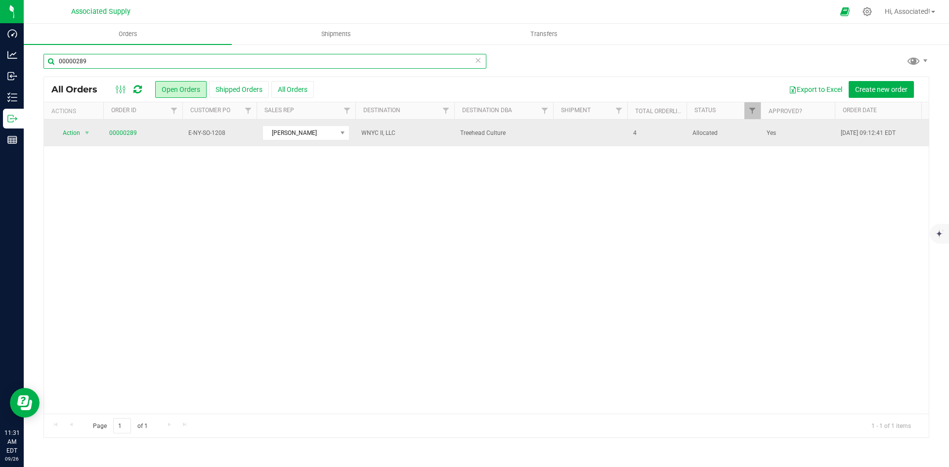
type input "00000289"
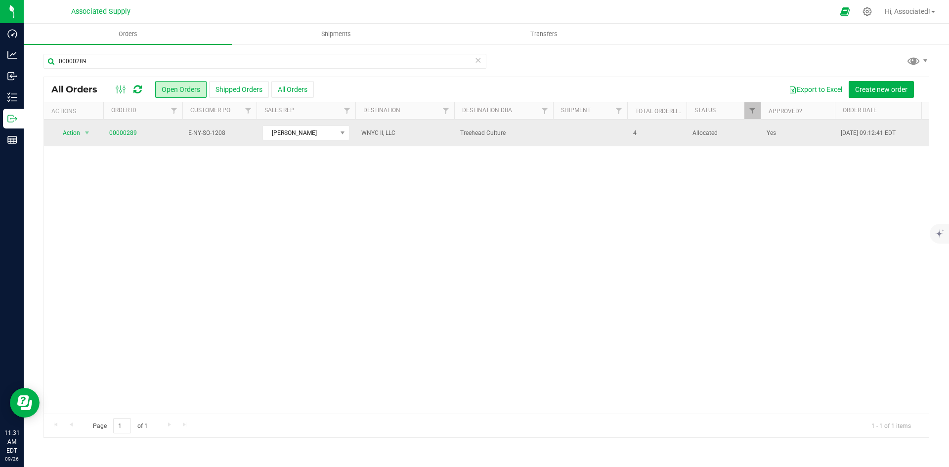
drag, startPoint x: 510, startPoint y: 131, endPoint x: 437, endPoint y: 131, distance: 72.7
click at [437, 131] on tr "Action Action Cancel order Clone order Edit order Mark as fully paid Order audi…" at bounding box center [919, 133] width 1750 height 27
copy tr "Treehead Culture"
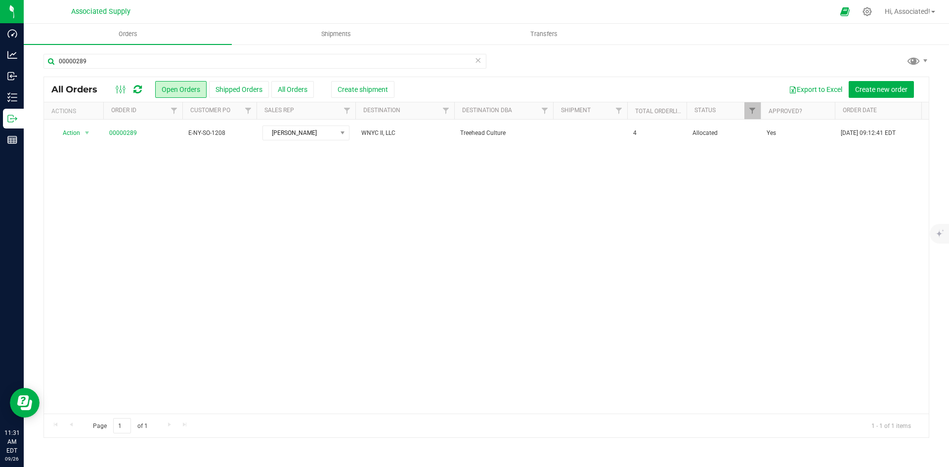
click at [307, 185] on div "Action Action Cancel order Clone order Edit order Mark as fully paid Order audi…" at bounding box center [486, 267] width 885 height 294
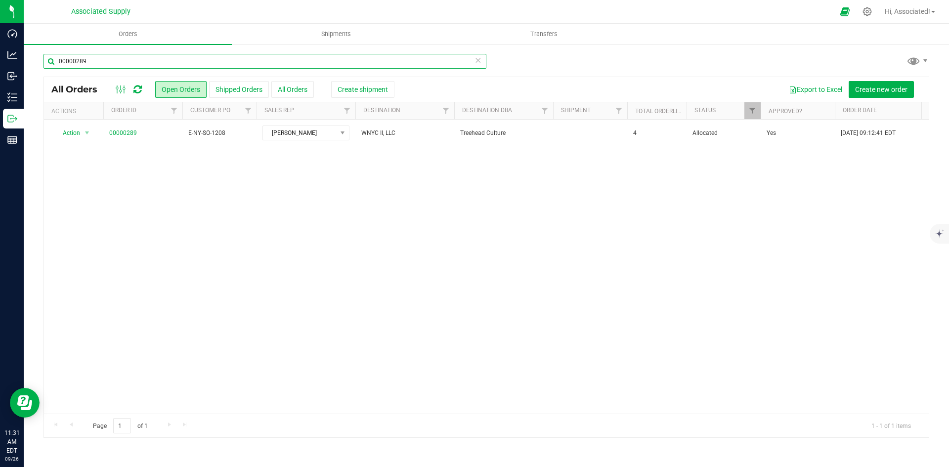
click at [129, 59] on input "00000289" at bounding box center [265, 61] width 443 height 15
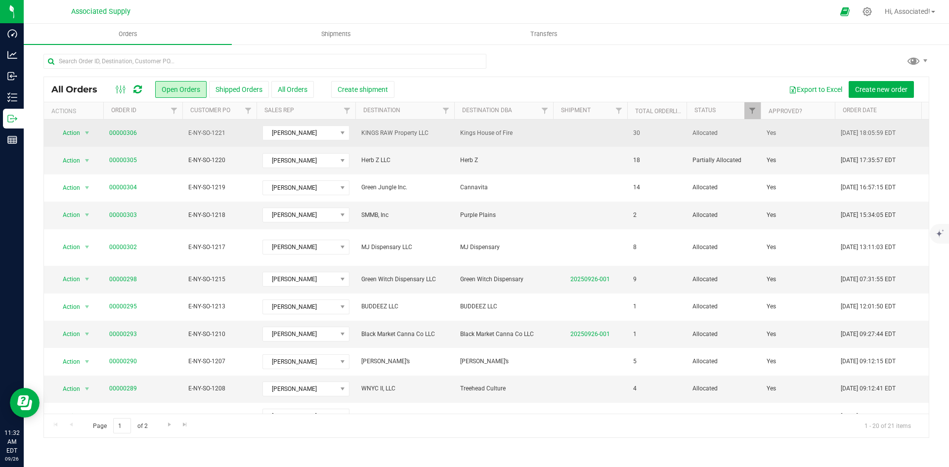
click at [519, 133] on span "Kings House of Fire" at bounding box center [503, 133] width 87 height 9
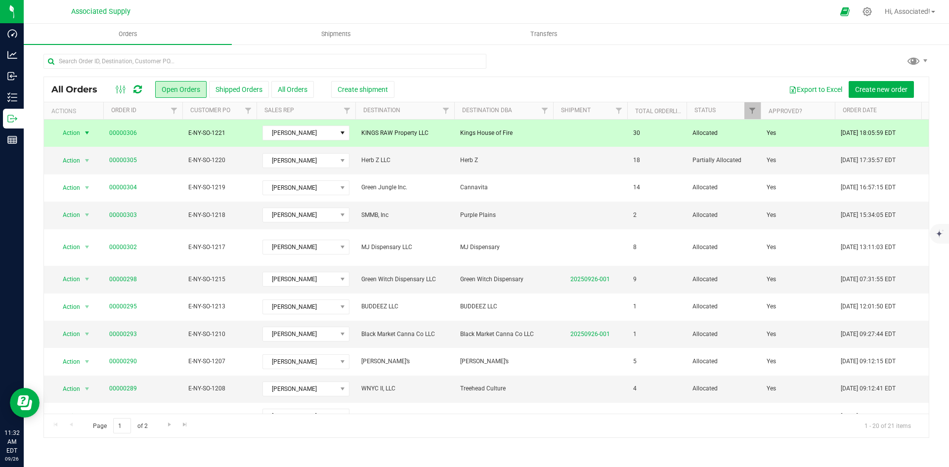
click at [519, 133] on span "Kings House of Fire" at bounding box center [503, 133] width 87 height 9
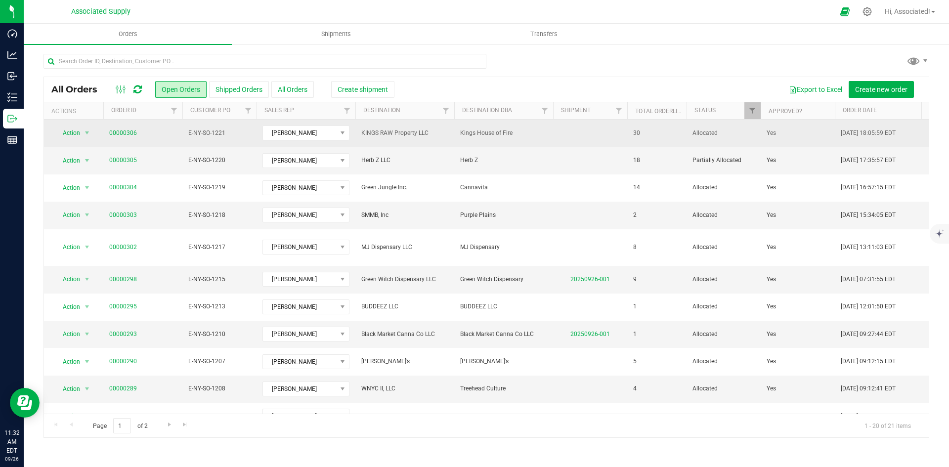
drag, startPoint x: 519, startPoint y: 132, endPoint x: 461, endPoint y: 133, distance: 57.3
click at [461, 133] on span "Kings House of Fire" at bounding box center [503, 133] width 87 height 9
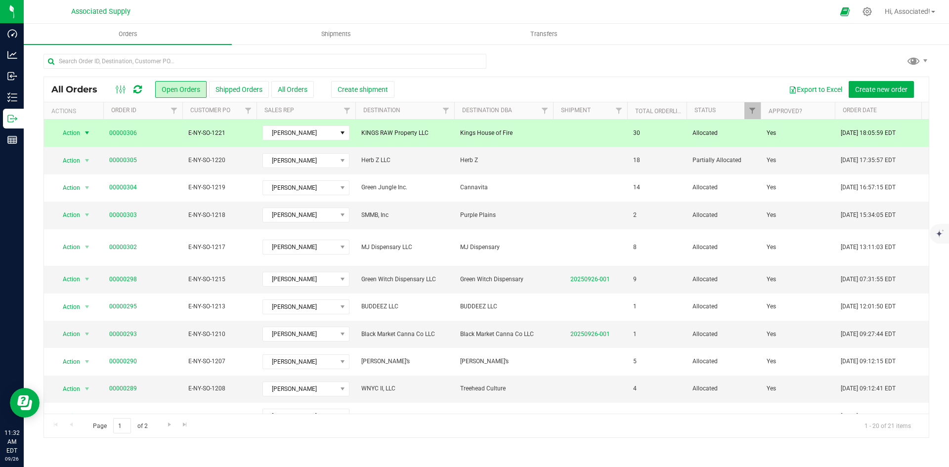
copy span "Kings House of Fire"
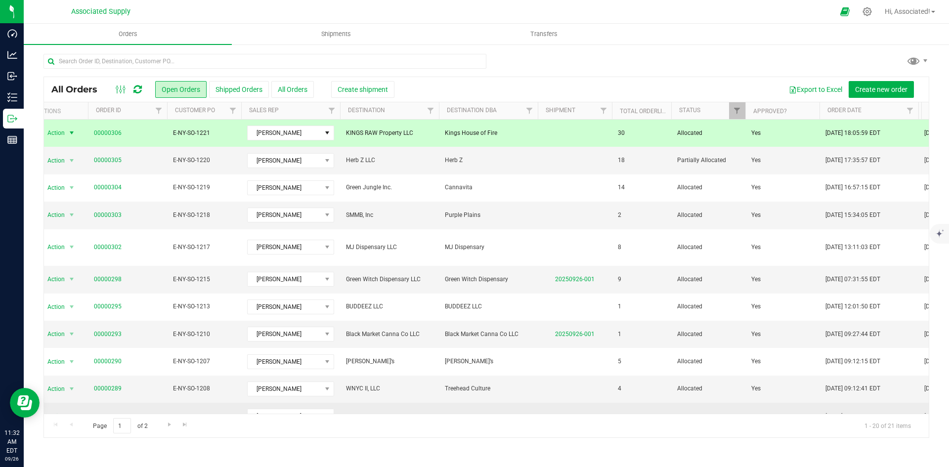
scroll to position [0, 9]
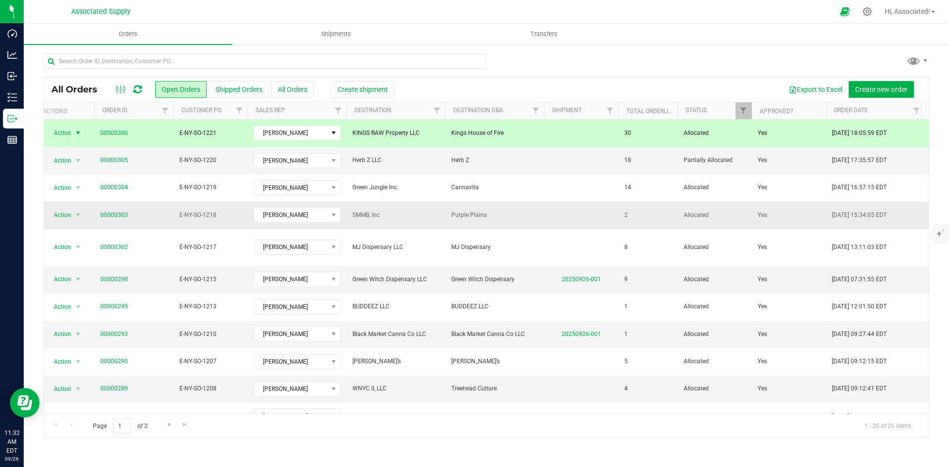
drag, startPoint x: 489, startPoint y: 216, endPoint x: 450, endPoint y: 216, distance: 38.6
click at [450, 216] on td "Purple Plains" at bounding box center [494, 215] width 99 height 27
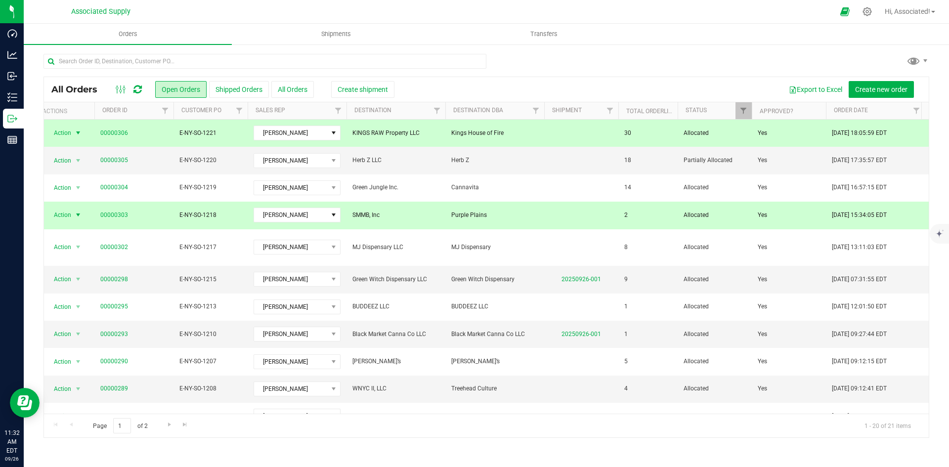
copy span "Purple Plains"
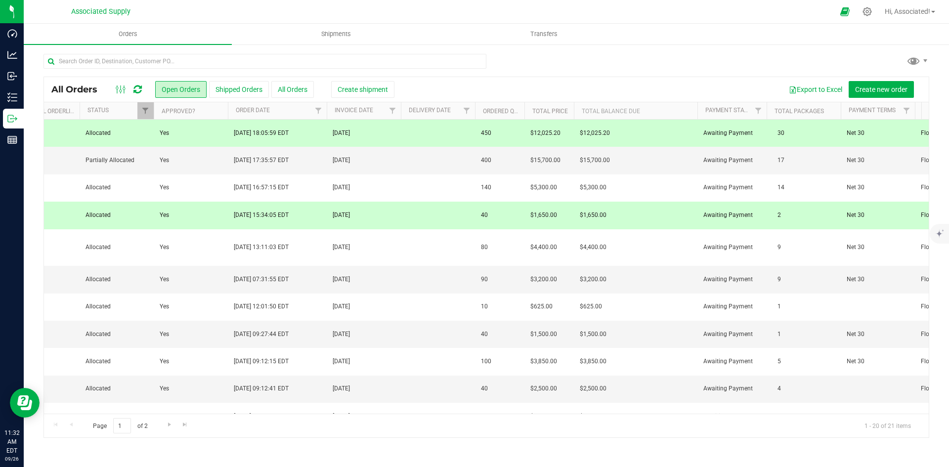
scroll to position [0, 655]
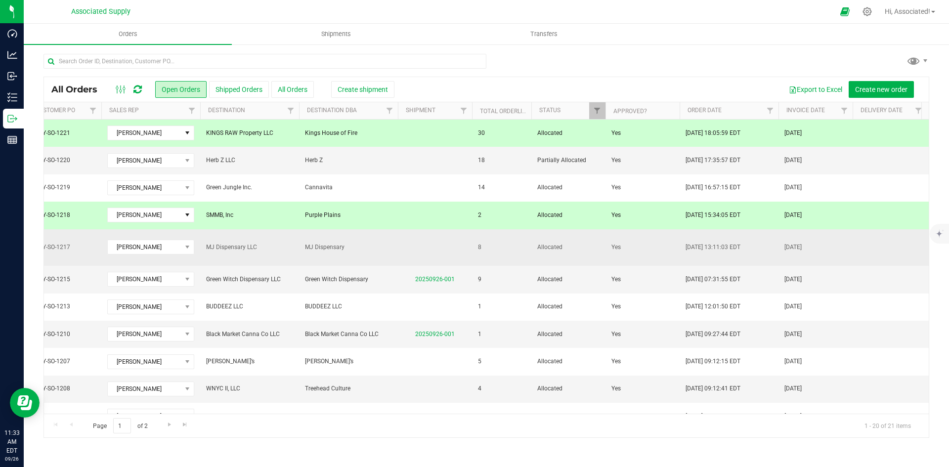
drag, startPoint x: 306, startPoint y: 241, endPoint x: 348, endPoint y: 246, distance: 42.3
click at [348, 246] on span "MJ Dispensary" at bounding box center [348, 247] width 87 height 9
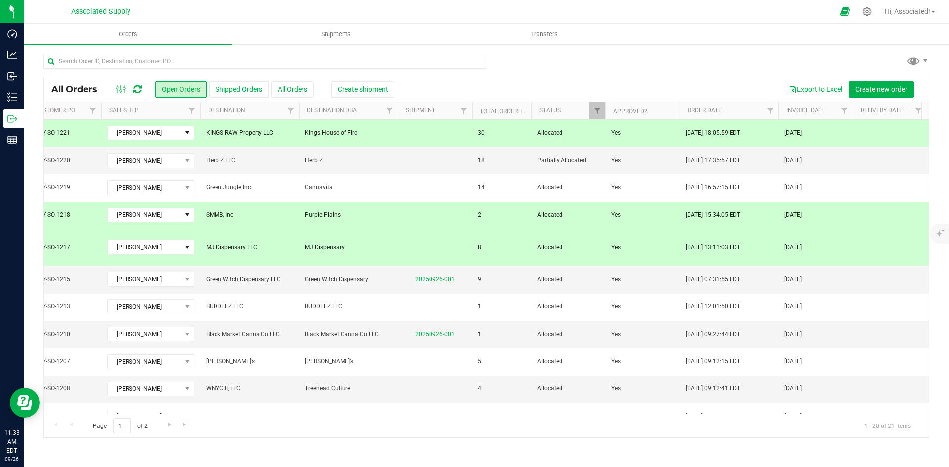
copy span "MJ Dispensary"
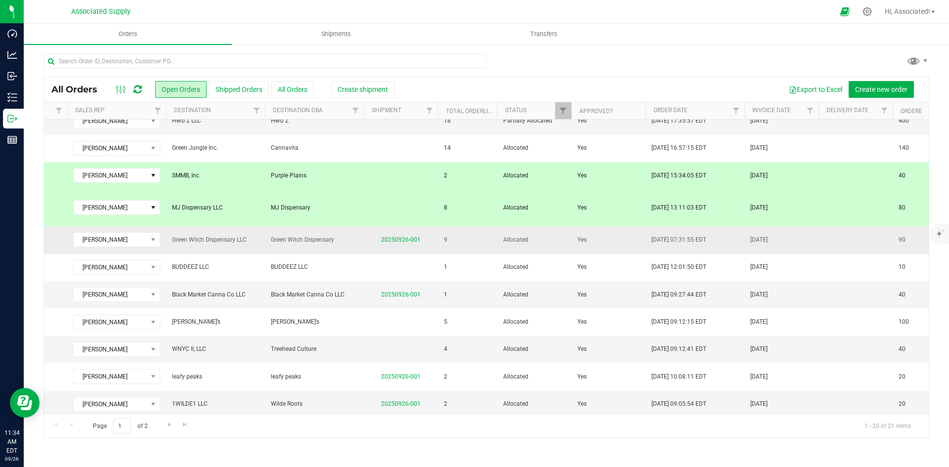
scroll to position [49, 189]
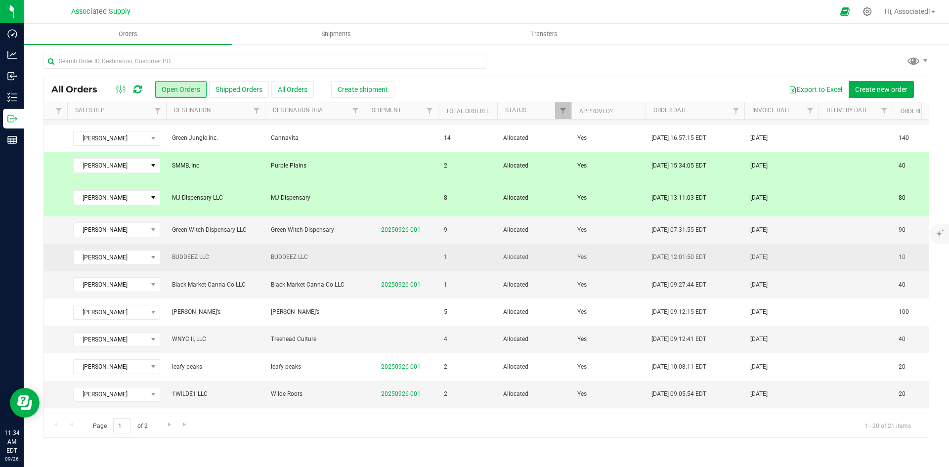
drag, startPoint x: 319, startPoint y: 249, endPoint x: 268, endPoint y: 251, distance: 51.0
click at [268, 251] on td "BUDDEEZ LLC" at bounding box center [314, 257] width 99 height 27
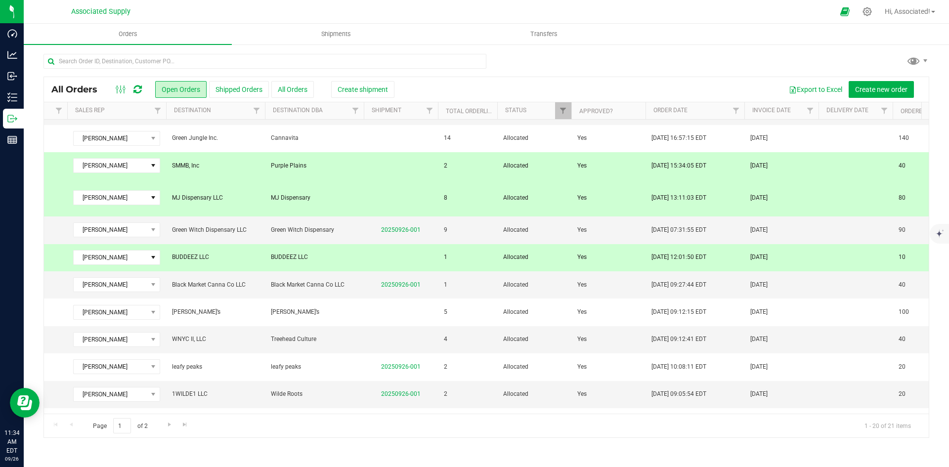
copy span "BUDDEEZ LLC"
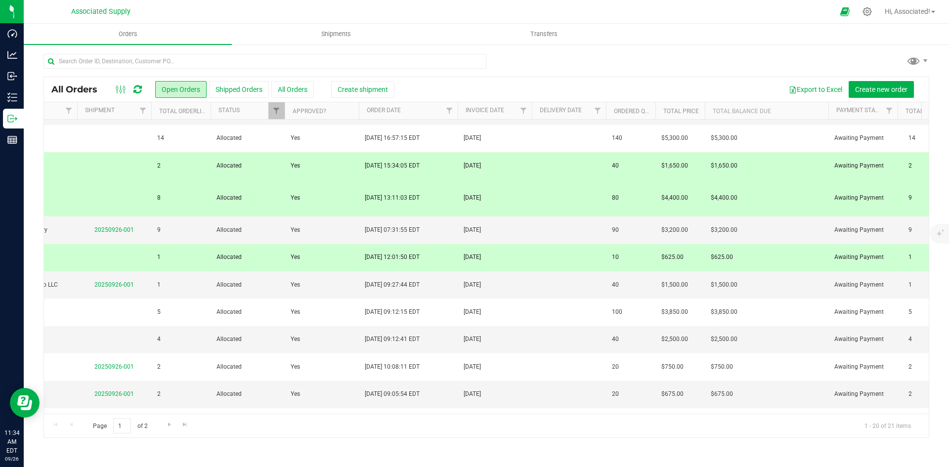
scroll to position [49, 666]
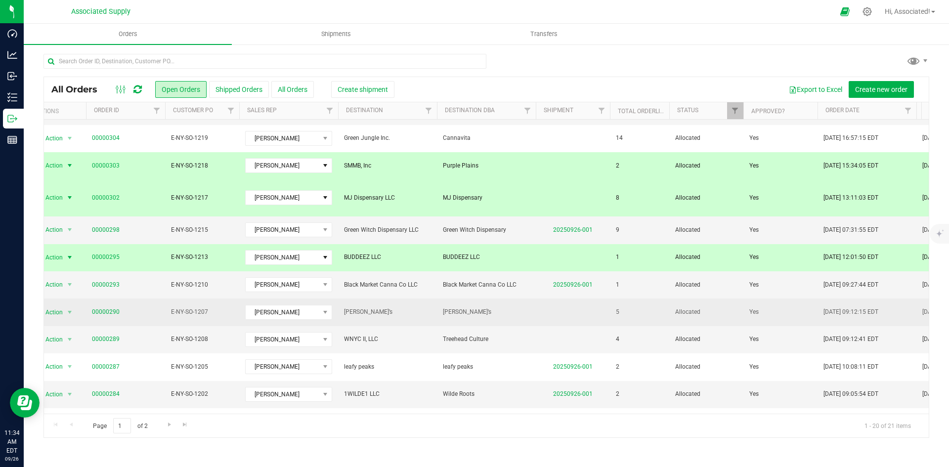
drag, startPoint x: 381, startPoint y: 301, endPoint x: 345, endPoint y: 304, distance: 35.7
click at [345, 307] on span "[PERSON_NAME]’s" at bounding box center [387, 311] width 87 height 9
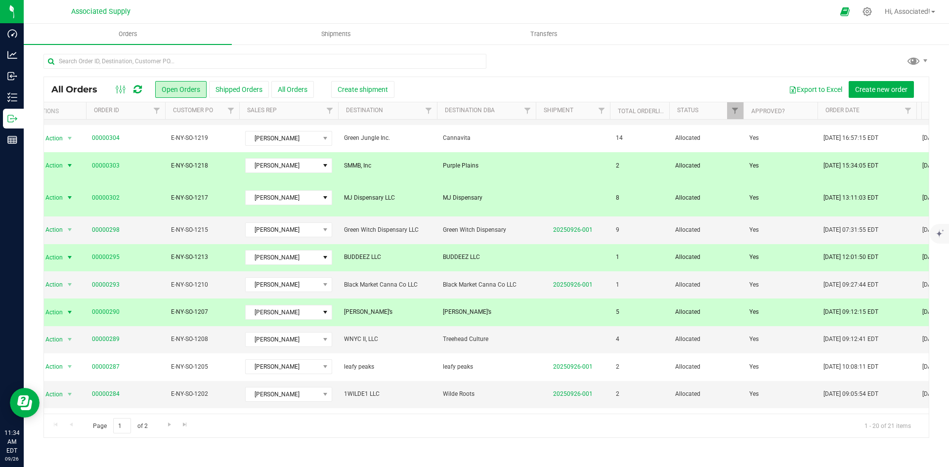
copy span "[PERSON_NAME]’s"
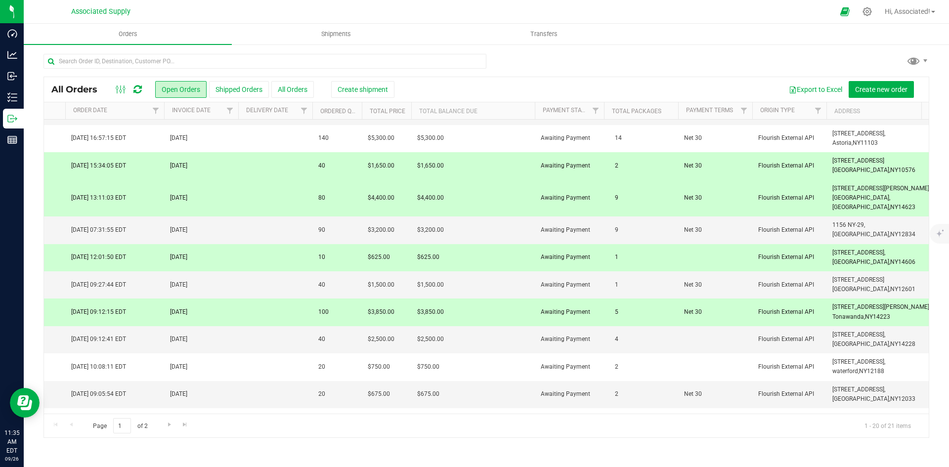
scroll to position [0, 838]
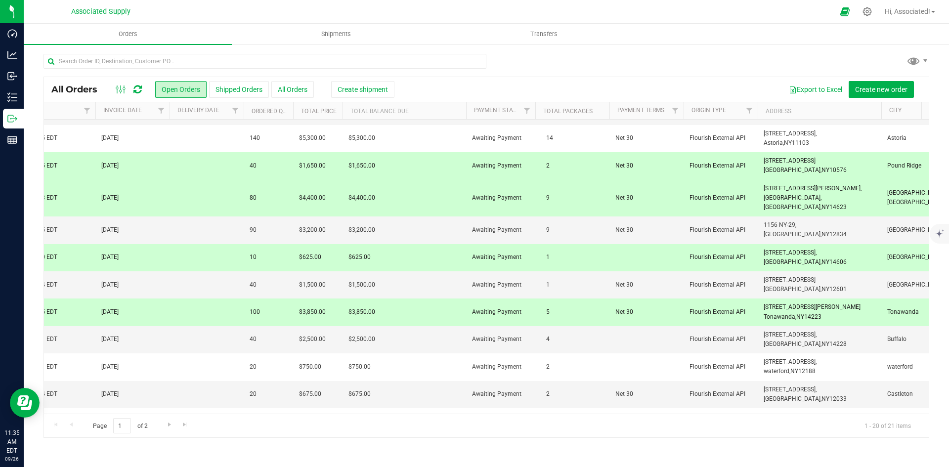
click at [343, 424] on div "Page 1 of 2 1 - 20 of 21 items" at bounding box center [486, 426] width 885 height 24
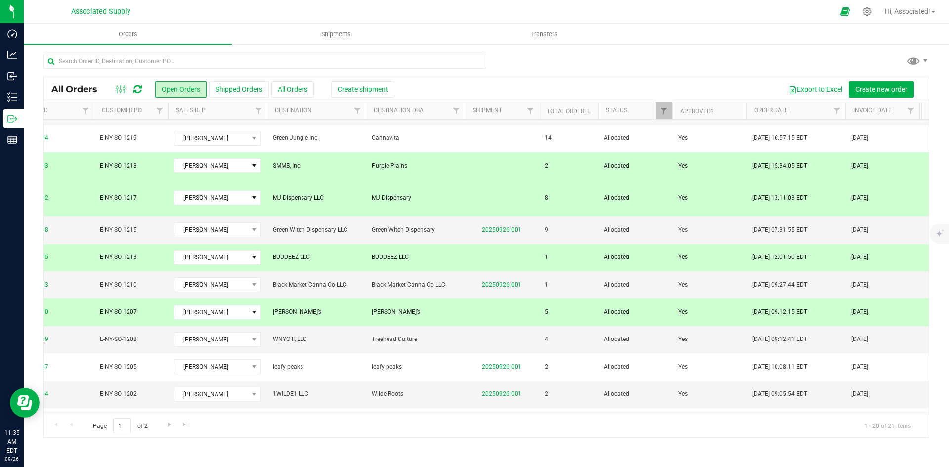
scroll to position [0, 73]
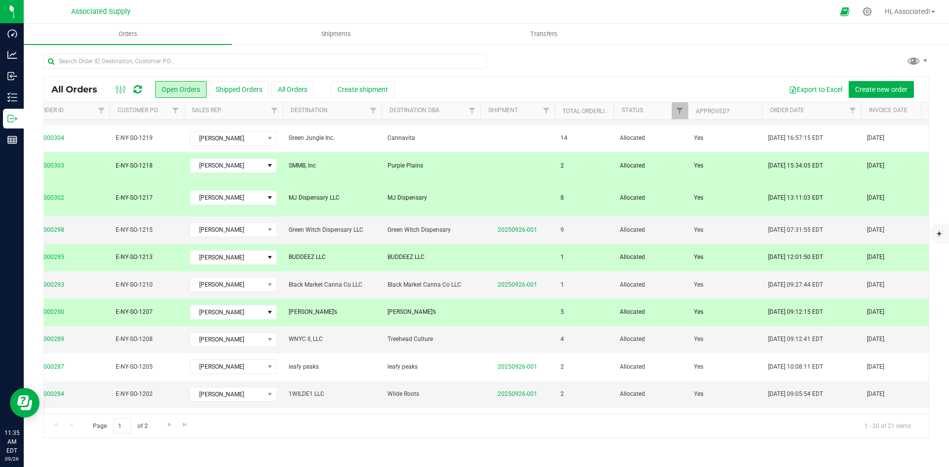
drag, startPoint x: 290, startPoint y: 302, endPoint x: 335, endPoint y: 305, distance: 44.6
click at [335, 307] on span "[PERSON_NAME]’s" at bounding box center [332, 311] width 87 height 9
copy span "[PERSON_NAME]’s"
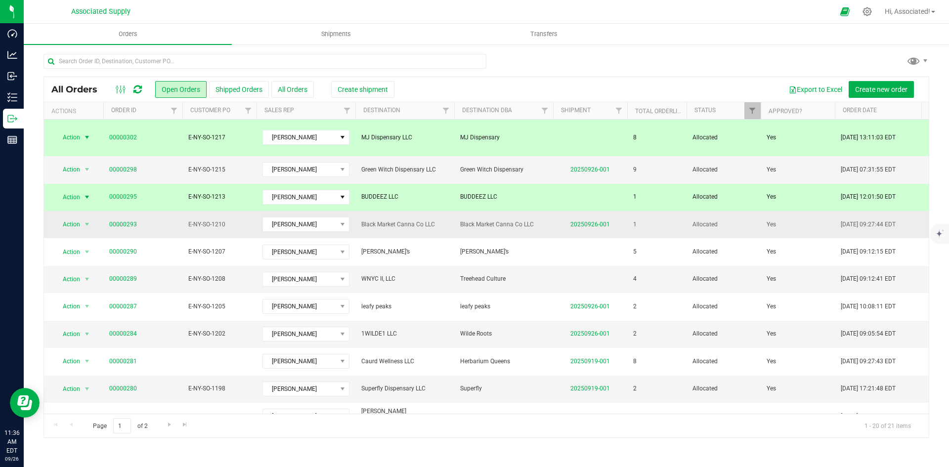
scroll to position [99, 0]
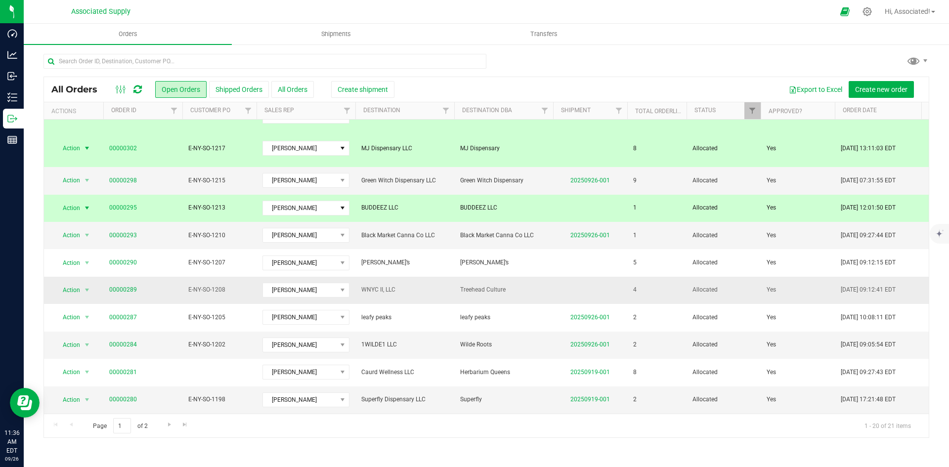
drag, startPoint x: 512, startPoint y: 280, endPoint x: 456, endPoint y: 285, distance: 56.0
click at [456, 285] on td "Treehead Culture" at bounding box center [503, 290] width 99 height 27
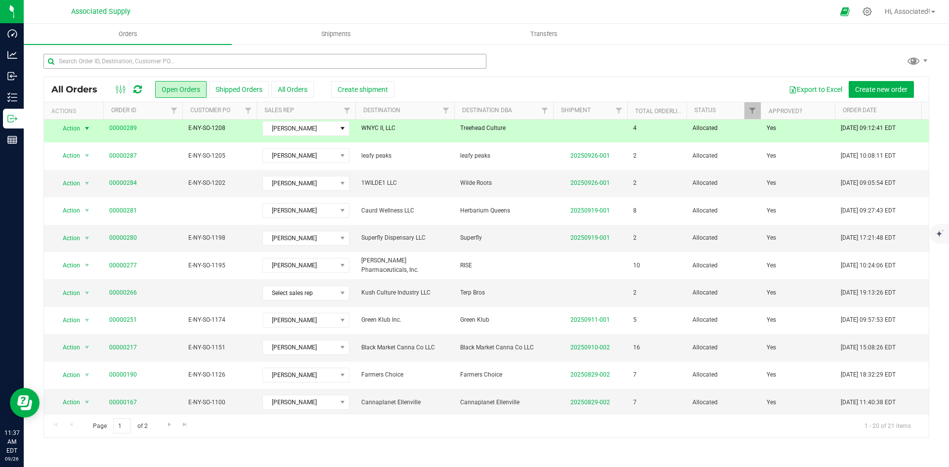
scroll to position [0, 0]
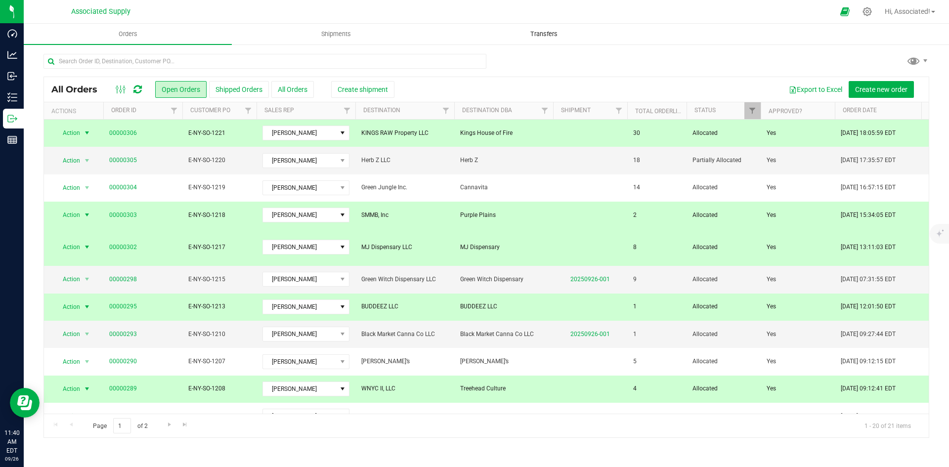
click at [452, 32] on uib-tab-heading "Transfers" at bounding box center [543, 34] width 207 height 20
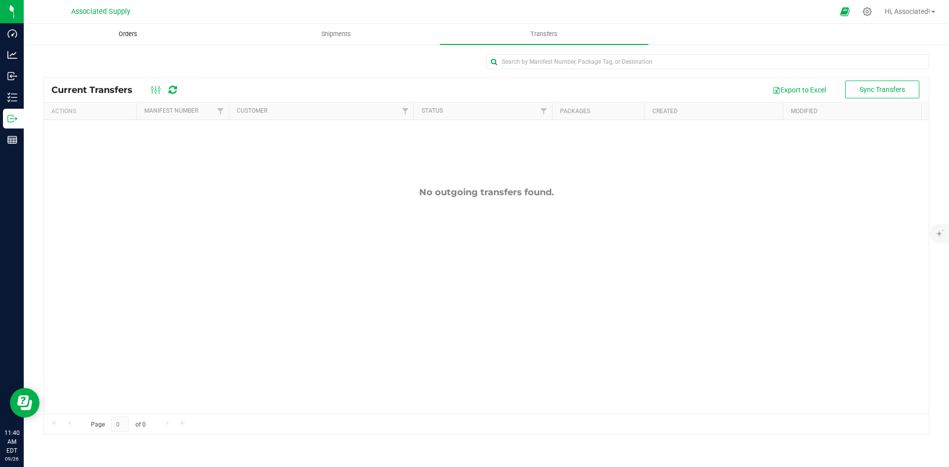
click at [120, 34] on span "Orders" at bounding box center [127, 34] width 45 height 9
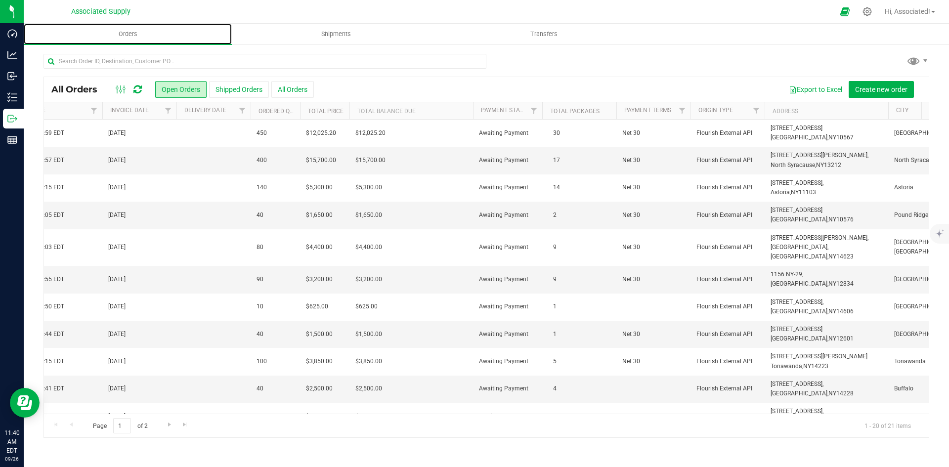
scroll to position [0, 834]
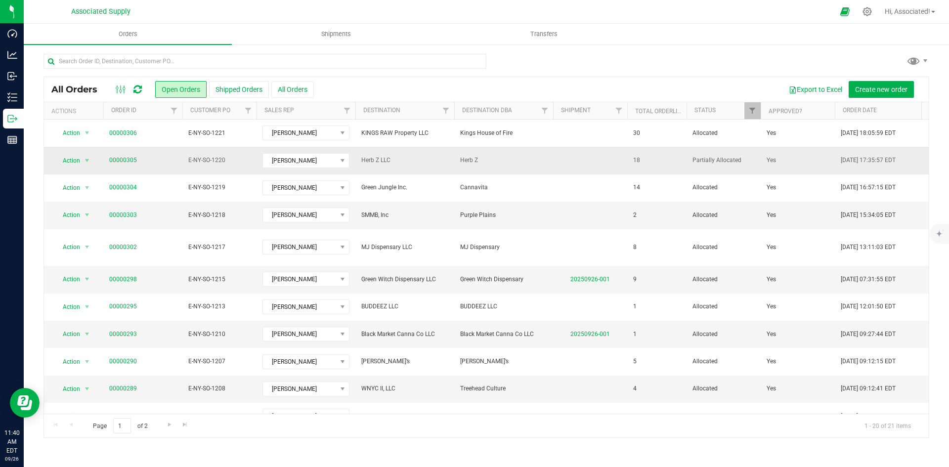
drag, startPoint x: 483, startPoint y: 162, endPoint x: 462, endPoint y: 161, distance: 21.8
click at [462, 161] on span "Herb Z" at bounding box center [503, 160] width 87 height 9
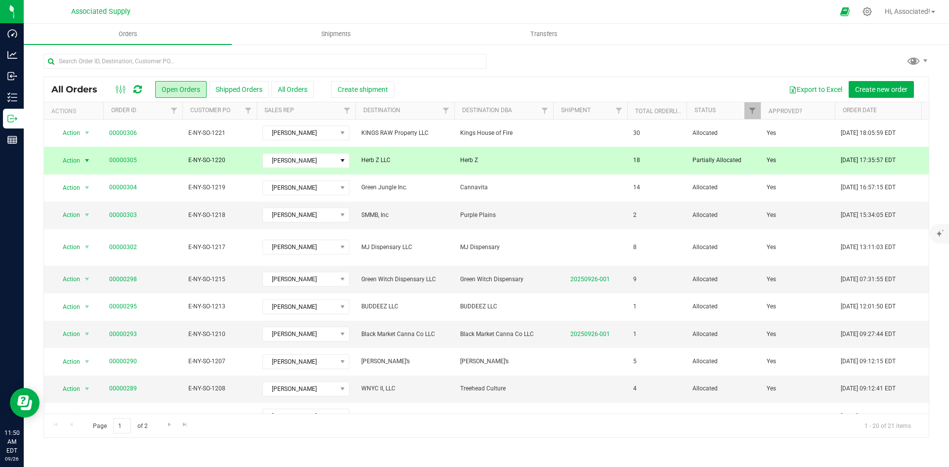
scroll to position [0, 0]
click at [435, 163] on span "Herb Z LLC" at bounding box center [404, 160] width 87 height 9
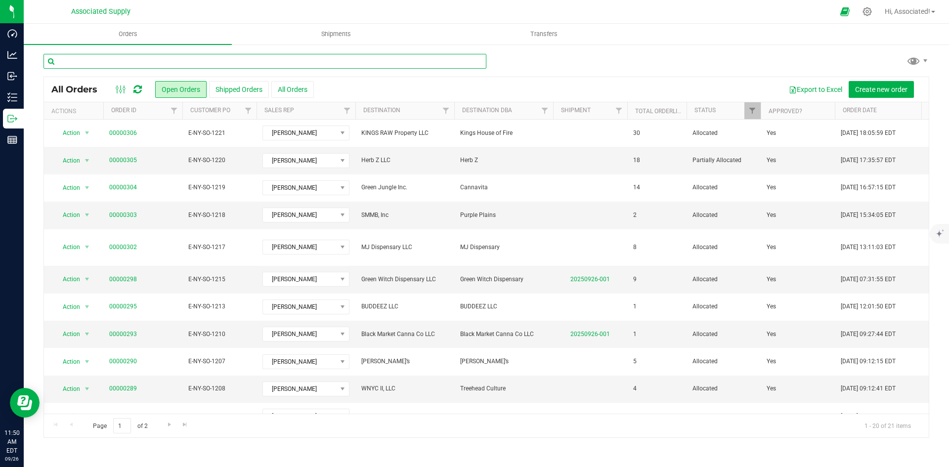
click at [217, 61] on input "text" at bounding box center [265, 61] width 443 height 15
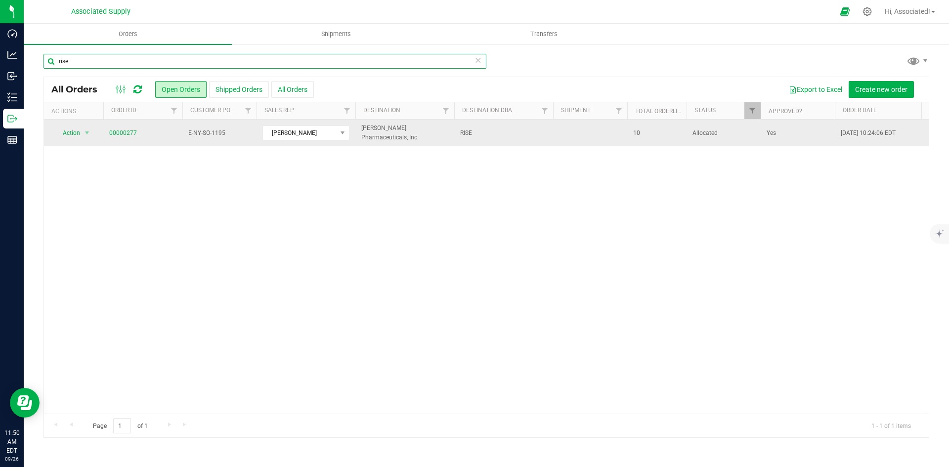
type input "rise"
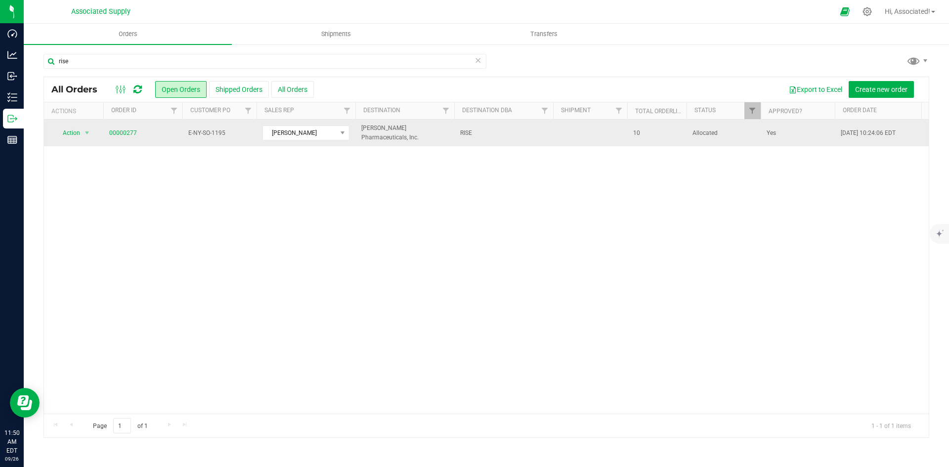
click at [467, 132] on span "RISE" at bounding box center [503, 133] width 87 height 9
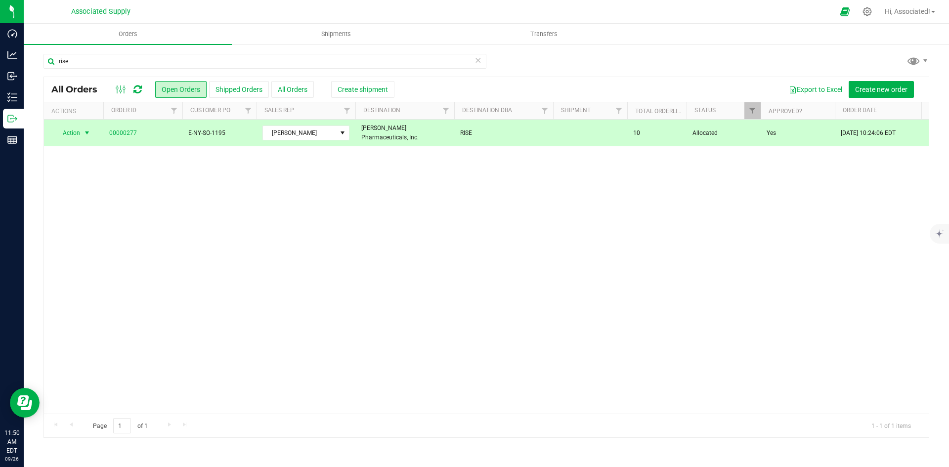
click at [467, 132] on span "RISE" at bounding box center [503, 133] width 87 height 9
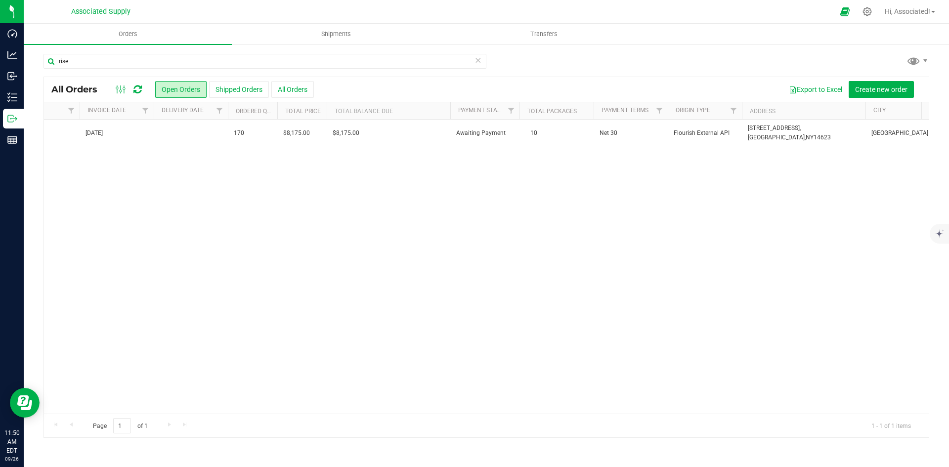
scroll to position [0, 870]
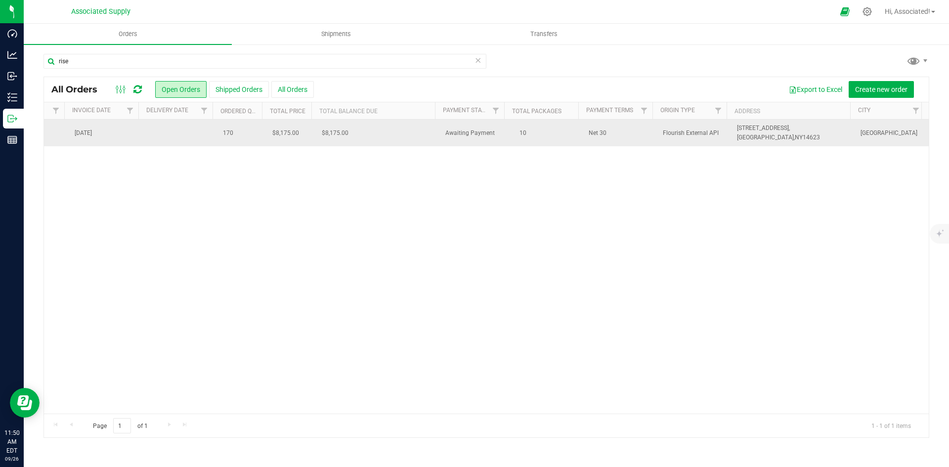
drag, startPoint x: 798, startPoint y: 134, endPoint x: 733, endPoint y: 130, distance: 65.4
click at [733, 130] on td "556 Jefferson Road, Rochester, NY 14623" at bounding box center [793, 133] width 124 height 27
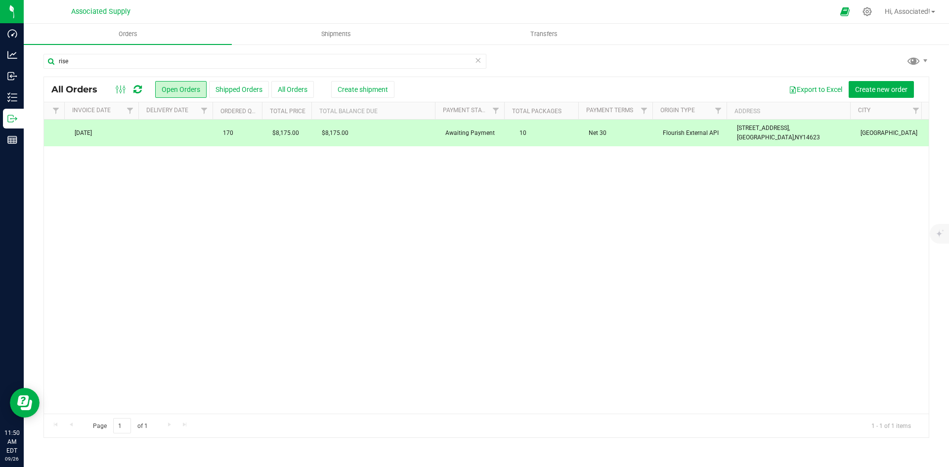
click at [705, 264] on div "Action Action Cancel order Clone order Edit order Mark as fully paid Order audi…" at bounding box center [486, 267] width 885 height 294
drag, startPoint x: 386, startPoint y: 240, endPoint x: 359, endPoint y: 214, distance: 37.4
click at [386, 240] on div "Action Action Cancel order Clone order Edit order Mark as fully paid Order audi…" at bounding box center [486, 267] width 885 height 294
click at [390, 125] on td "$8,175.00" at bounding box center [378, 133] width 124 height 27
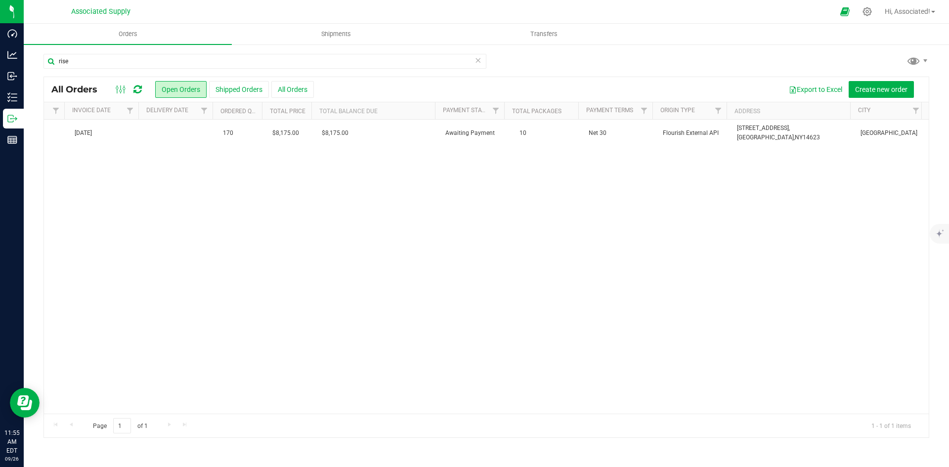
drag, startPoint x: 519, startPoint y: 245, endPoint x: 392, endPoint y: 312, distance: 144.0
click at [518, 246] on div "Action Action Cancel order Clone order Edit order Mark as fully paid Order audi…" at bounding box center [486, 267] width 885 height 294
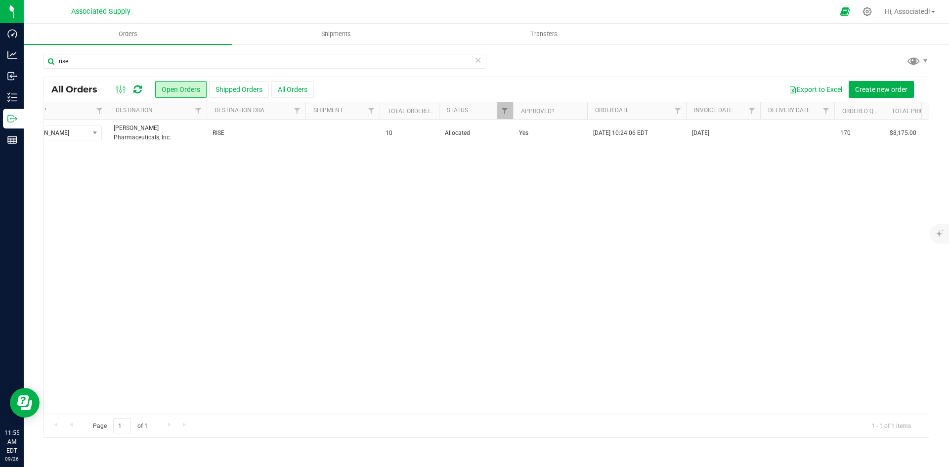
scroll to position [0, 0]
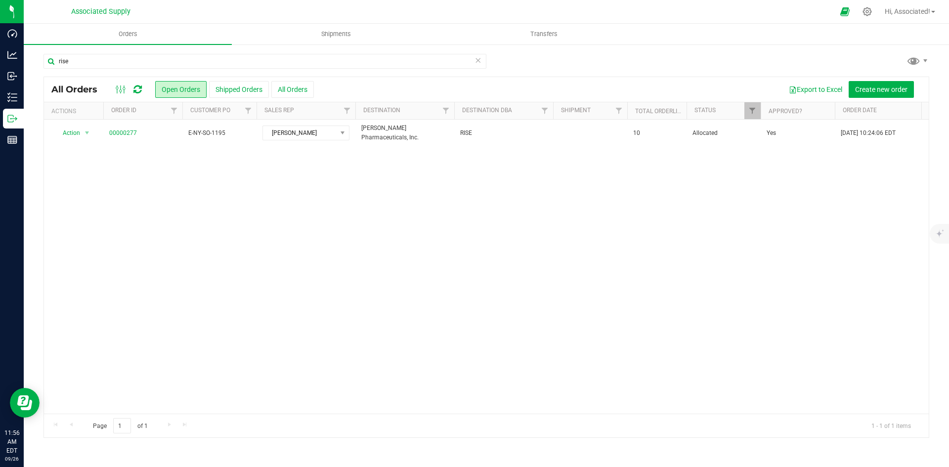
click at [286, 275] on div "Action Action Cancel order Clone order Edit order Mark as fully paid Order audi…" at bounding box center [486, 267] width 885 height 294
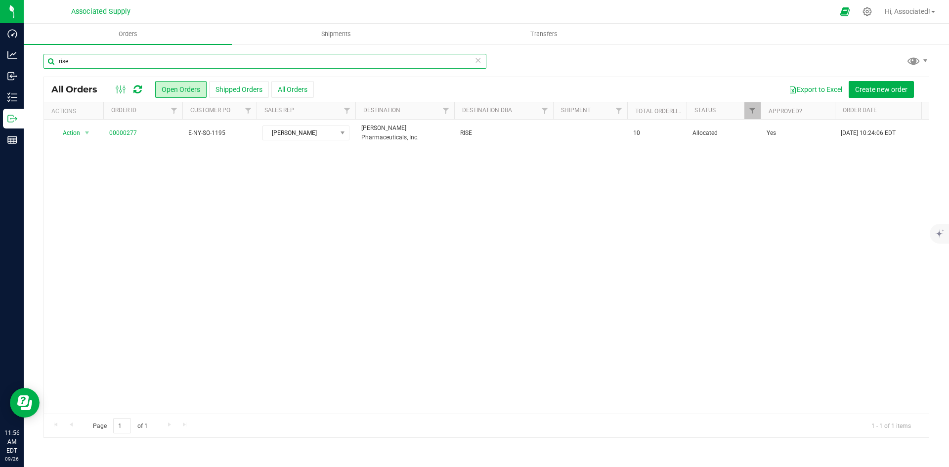
click at [85, 62] on input "rise" at bounding box center [265, 61] width 443 height 15
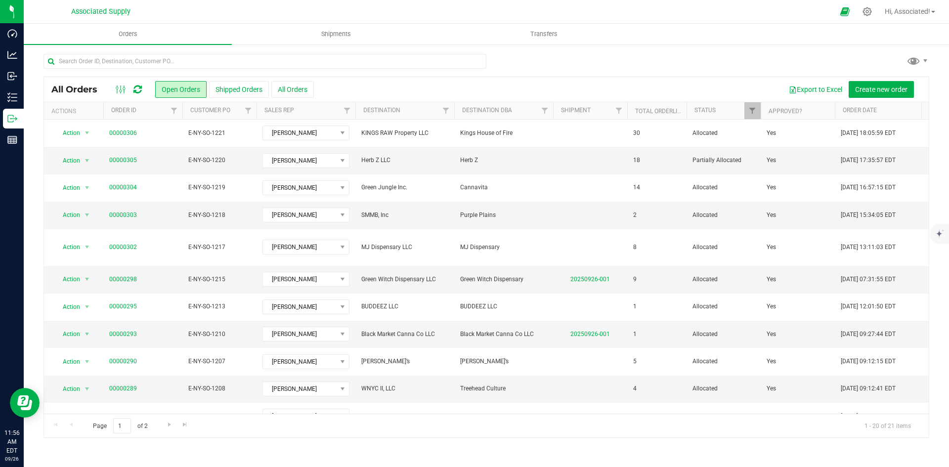
click at [487, 84] on div "Export to Excel Create new order" at bounding box center [618, 89] width 608 height 17
click at [383, 84] on div "Export to Excel Create new order" at bounding box center [618, 89] width 608 height 17
click at [713, 159] on span "Partially Allocated" at bounding box center [724, 160] width 62 height 9
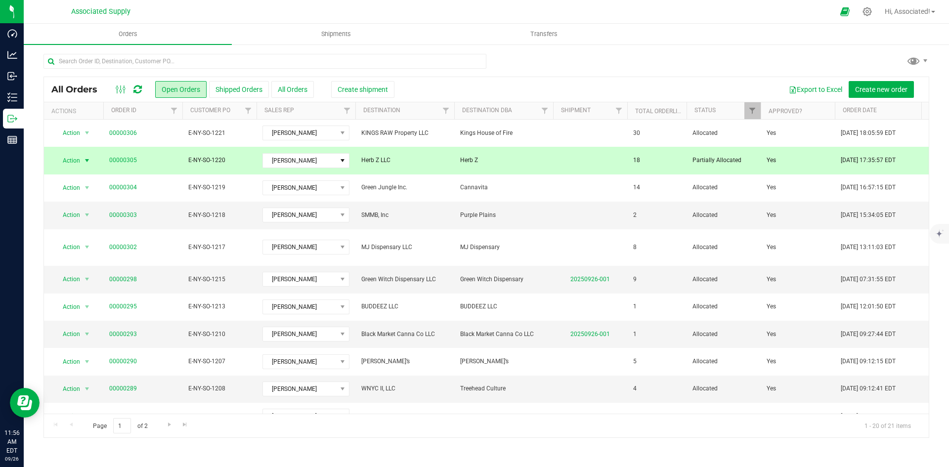
click at [713, 159] on span "Partially Allocated" at bounding box center [724, 160] width 62 height 9
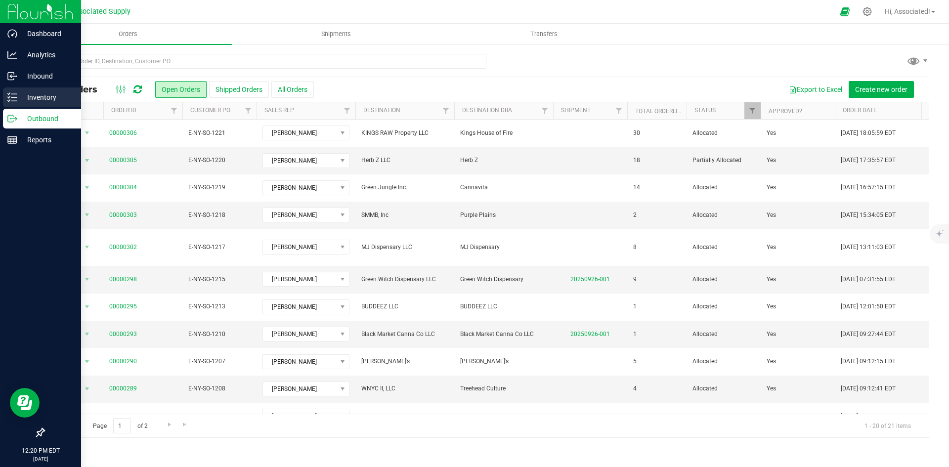
click at [8, 98] on icon at bounding box center [9, 96] width 2 height 1
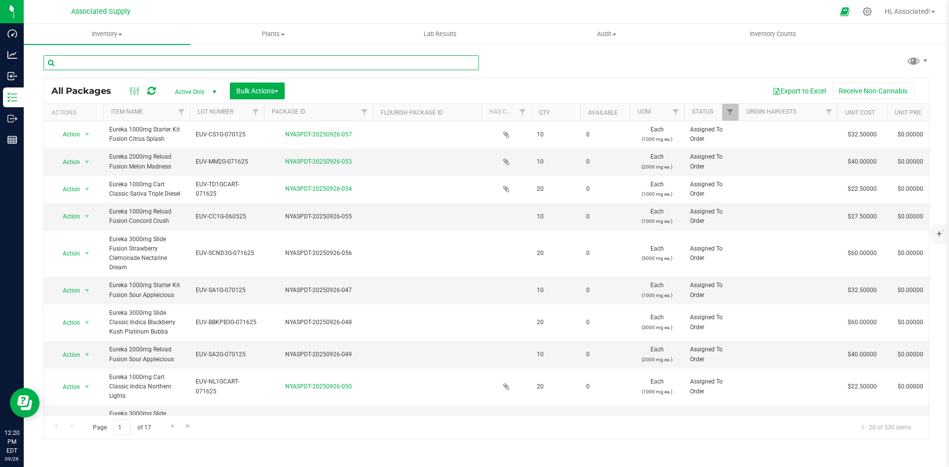
click at [165, 61] on input "text" at bounding box center [262, 62] width 436 height 15
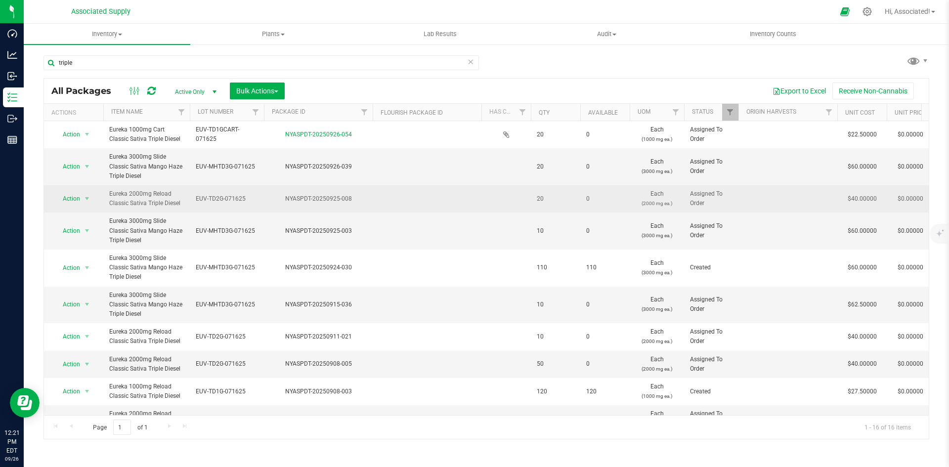
drag, startPoint x: 111, startPoint y: 194, endPoint x: 181, endPoint y: 205, distance: 71.5
click at [181, 205] on span "Eureka 2000mg Reload Classic Sativa Triple Diesel" at bounding box center [146, 198] width 75 height 19
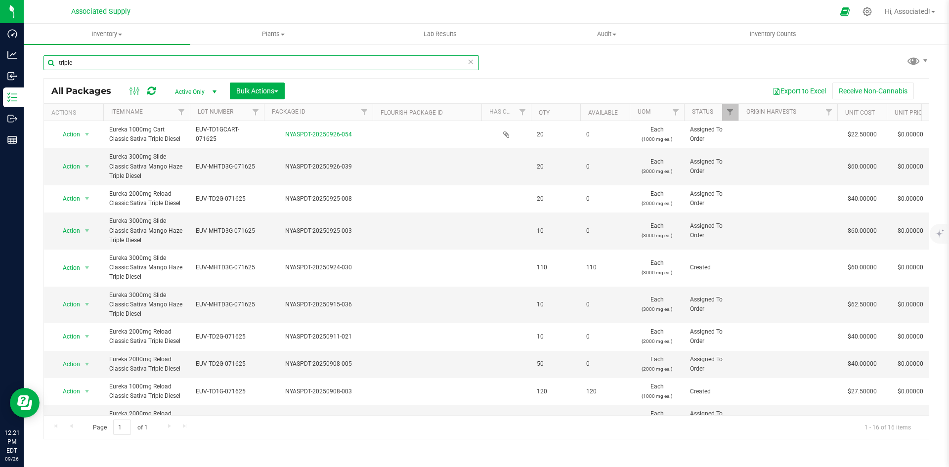
click at [109, 62] on input "triple" at bounding box center [262, 62] width 436 height 15
paste input "Eureka 2000mg Reload Classic Sativa Triple Diesel"
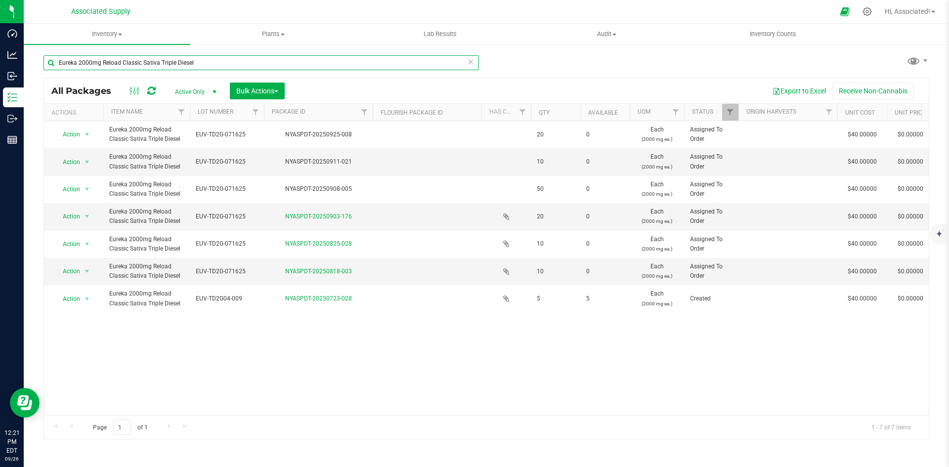
scroll to position [0, 252]
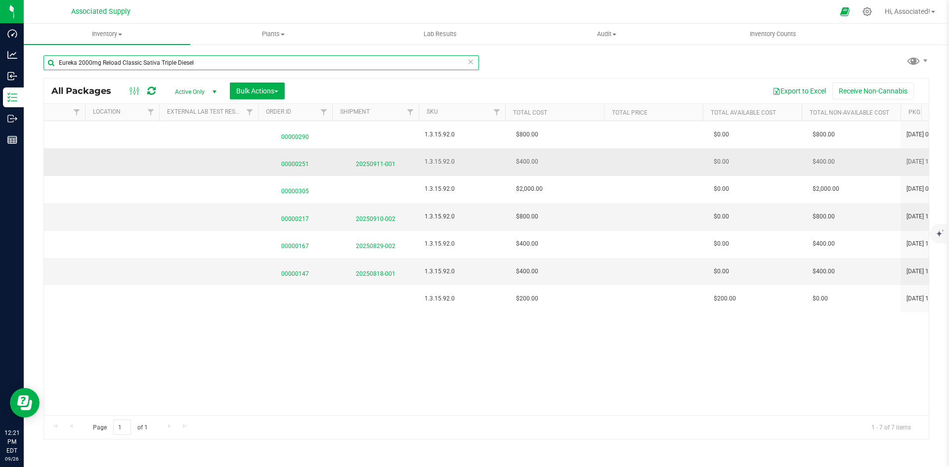
type input "Eureka 2000mg Reload Classic Sativa Triple Diesel"
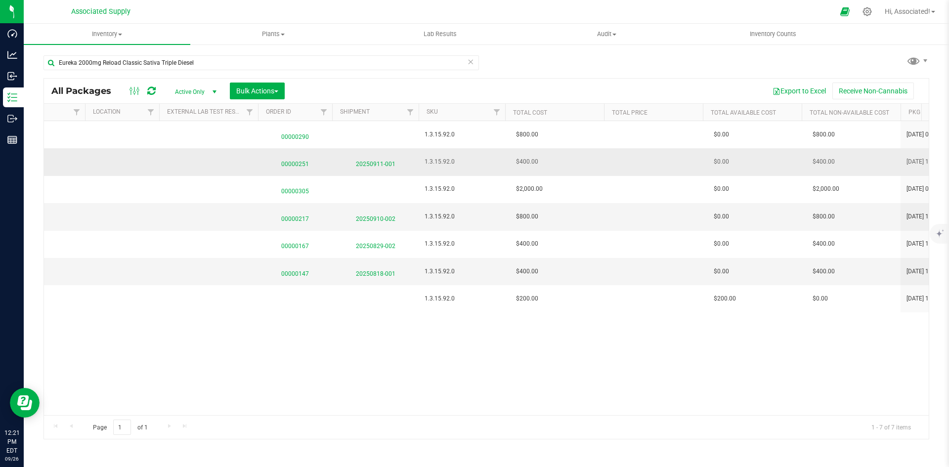
click at [373, 162] on span "20250911-001" at bounding box center [375, 162] width 75 height 14
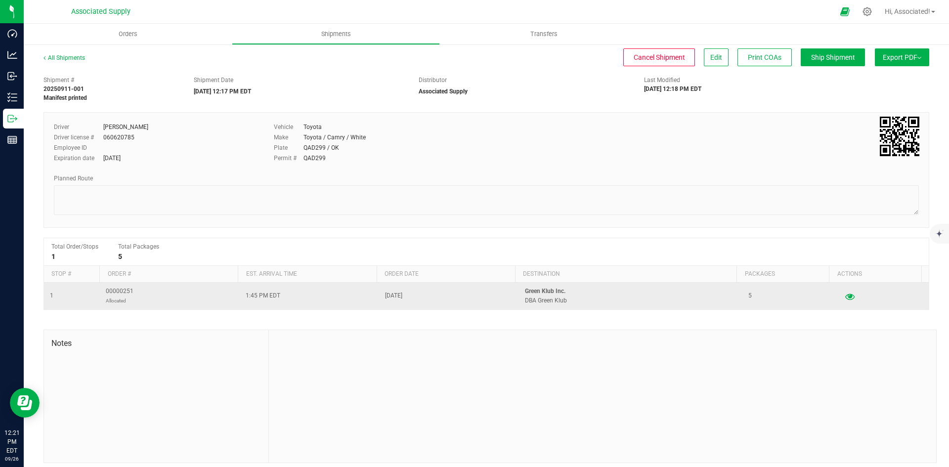
click at [845, 299] on icon "button" at bounding box center [849, 296] width 9 height 7
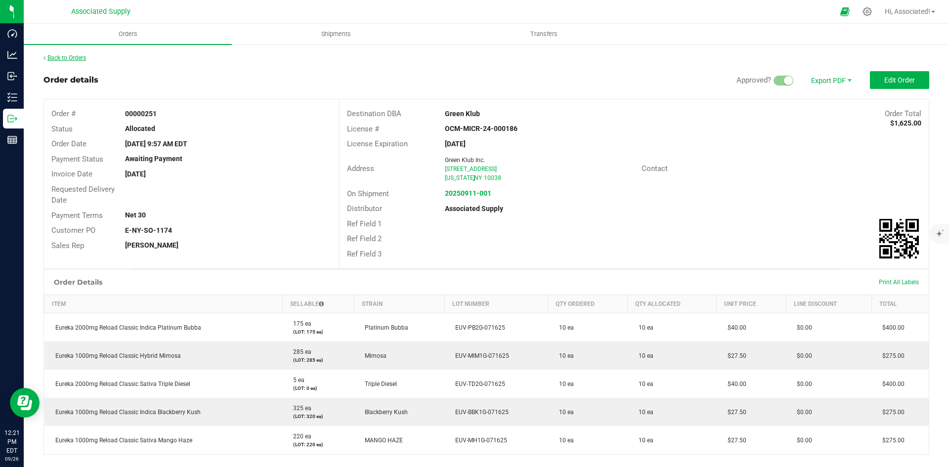
click at [63, 56] on link "Back to Orders" at bounding box center [65, 57] width 43 height 7
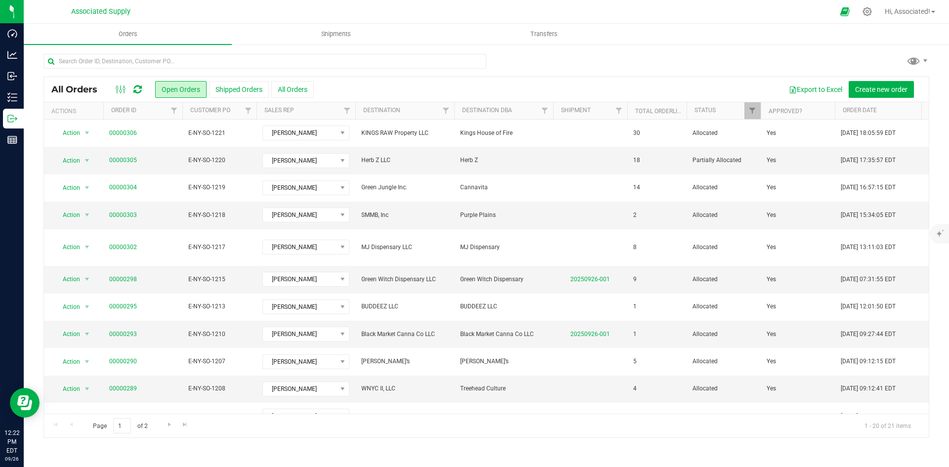
click at [623, 60] on div at bounding box center [487, 65] width 886 height 23
click at [115, 160] on link "00000305" at bounding box center [123, 160] width 28 height 9
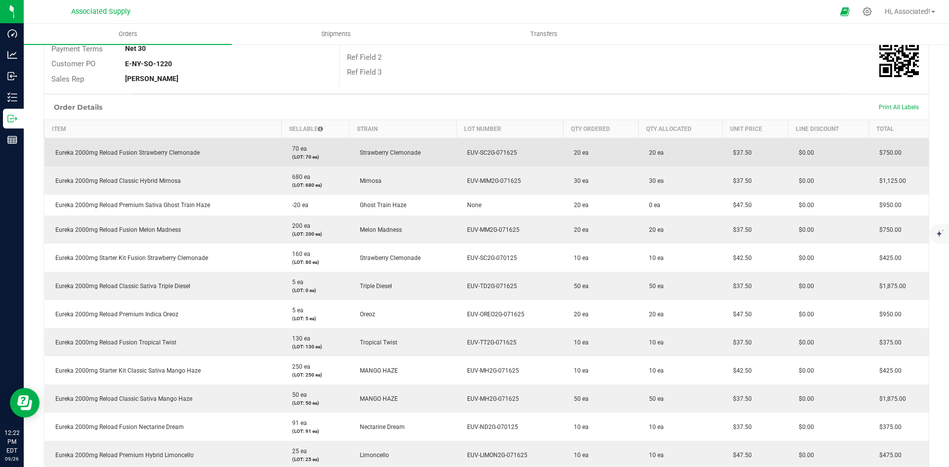
scroll to position [247, 0]
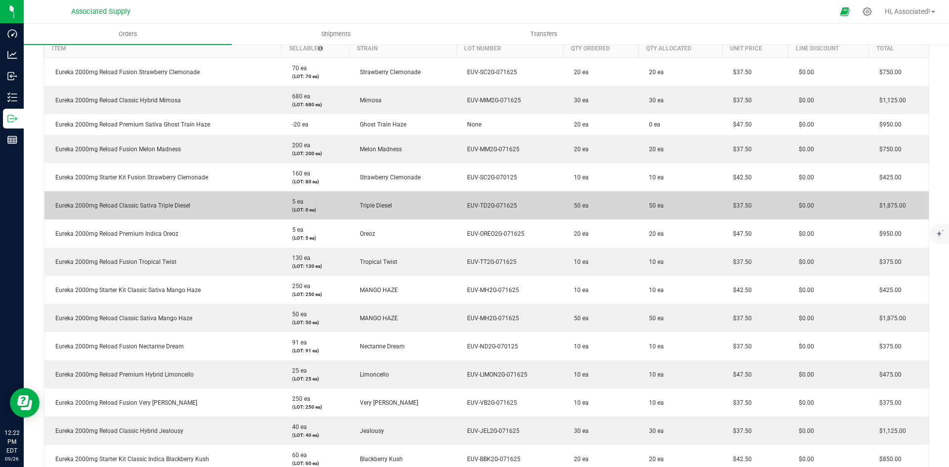
click at [638, 212] on td "50 ea" at bounding box center [680, 205] width 84 height 28
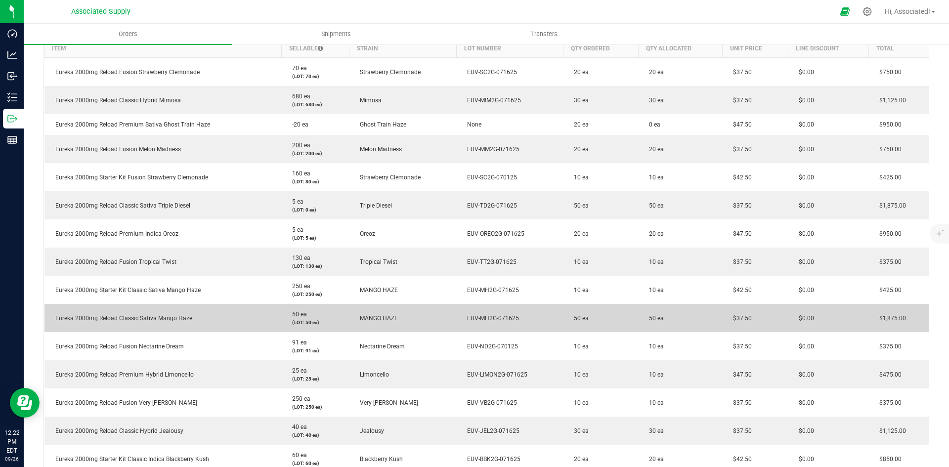
click at [643, 313] on td "50 ea" at bounding box center [680, 318] width 84 height 28
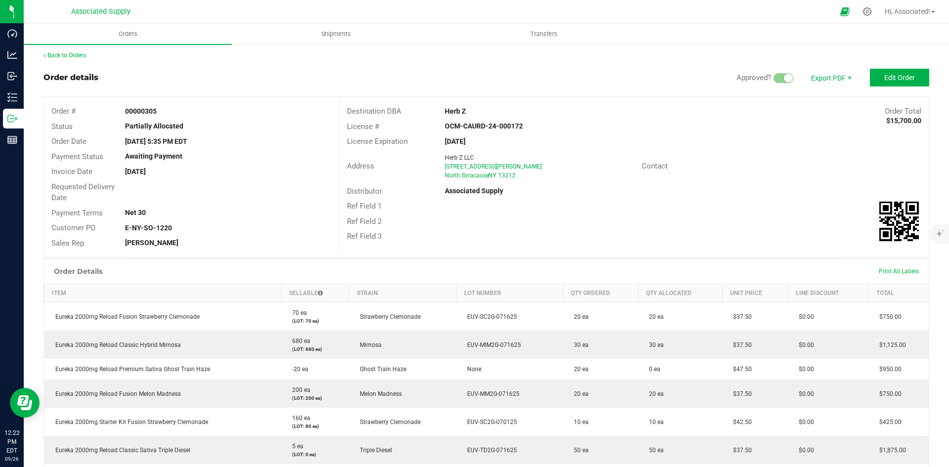
scroll to position [0, 0]
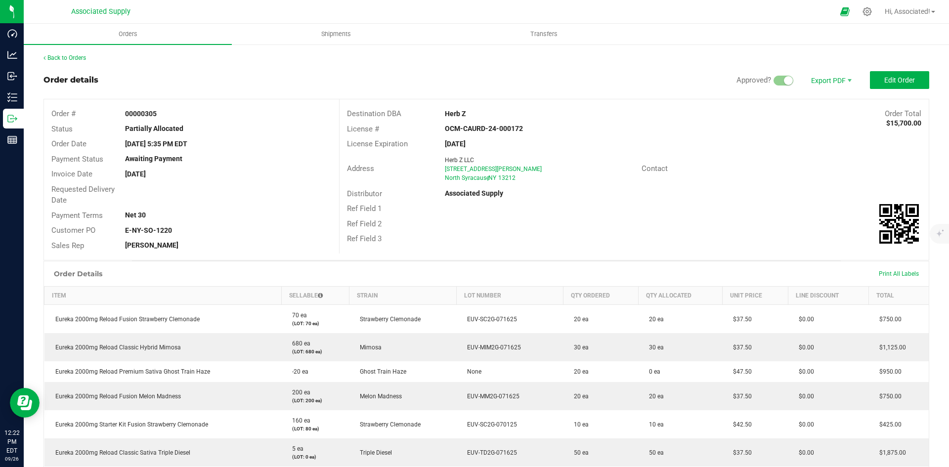
click at [744, 180] on div "Address Herb Z LLC 109 East taft Road North Syracause , NY 13212 Contact" at bounding box center [634, 169] width 589 height 35
click at [894, 80] on span "Edit Order" at bounding box center [899, 80] width 31 height 8
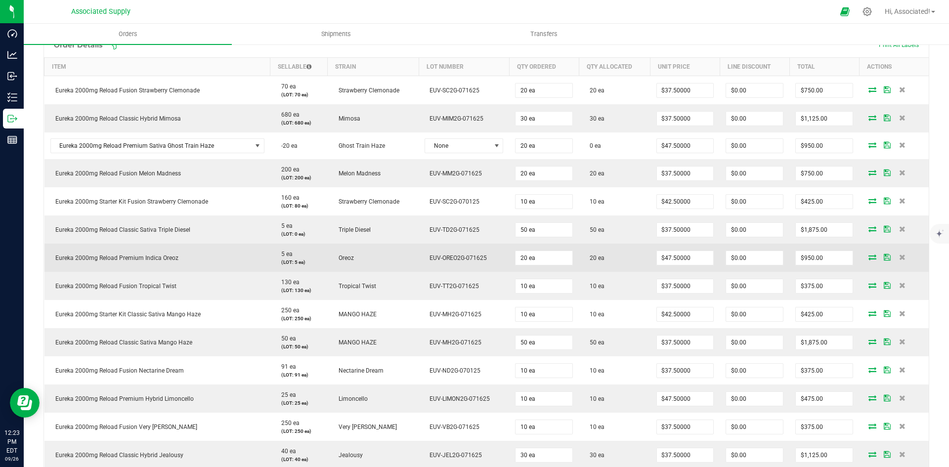
scroll to position [297, 0]
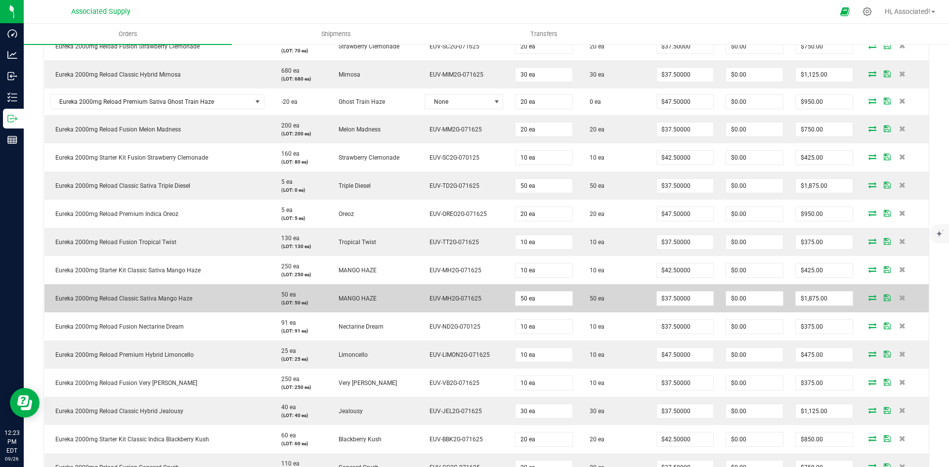
click at [869, 300] on icon at bounding box center [873, 298] width 8 height 6
